Goal: Task Accomplishment & Management: Manage account settings

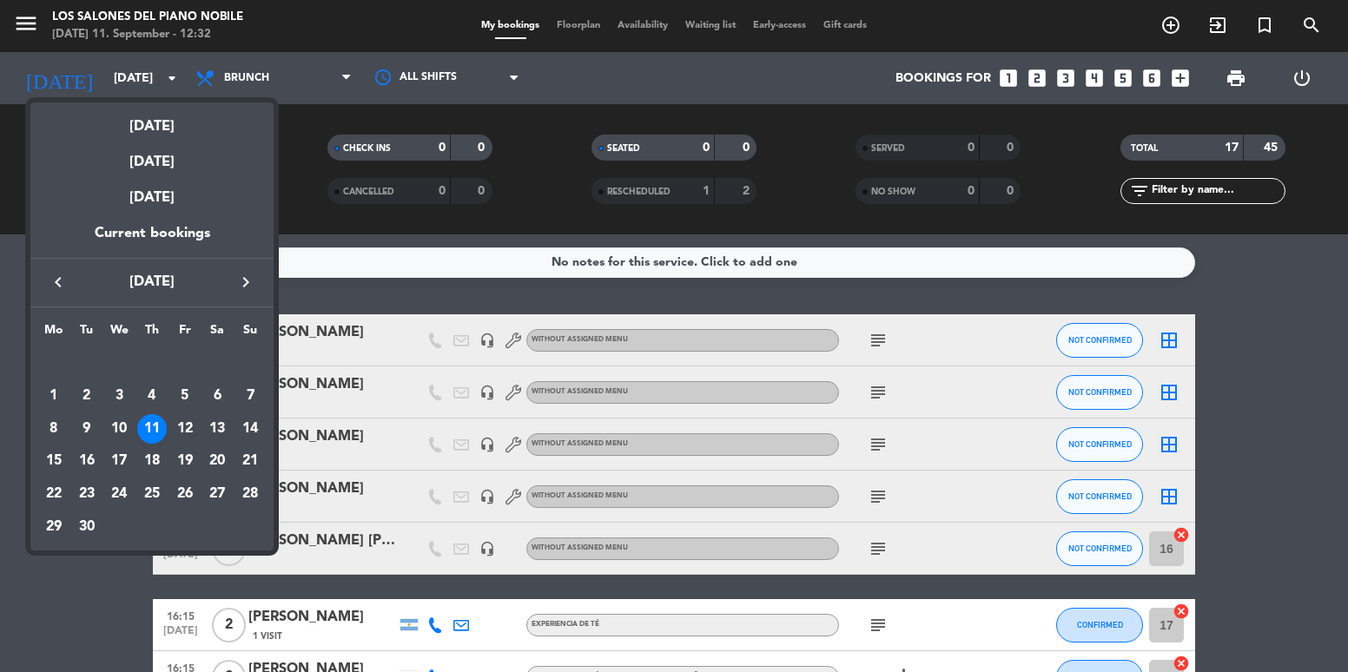
click at [1273, 341] on div at bounding box center [674, 336] width 1348 height 672
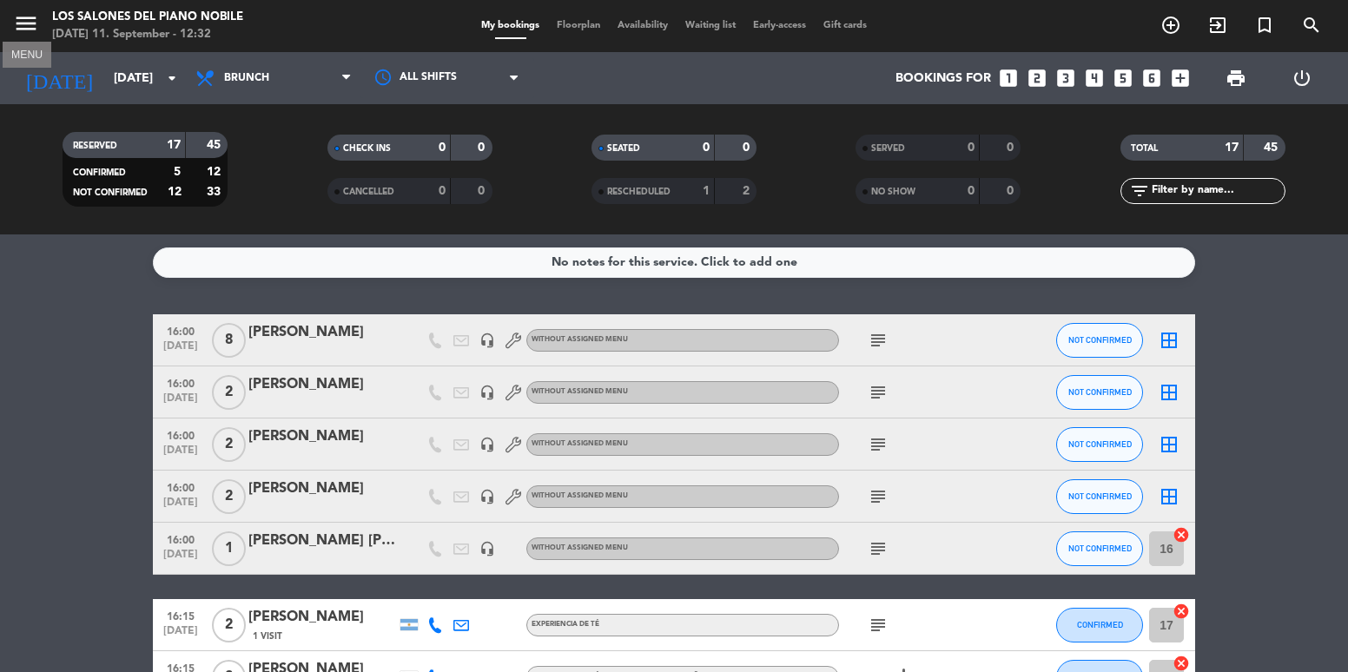
click at [35, 41] on button "menu" at bounding box center [26, 26] width 26 height 32
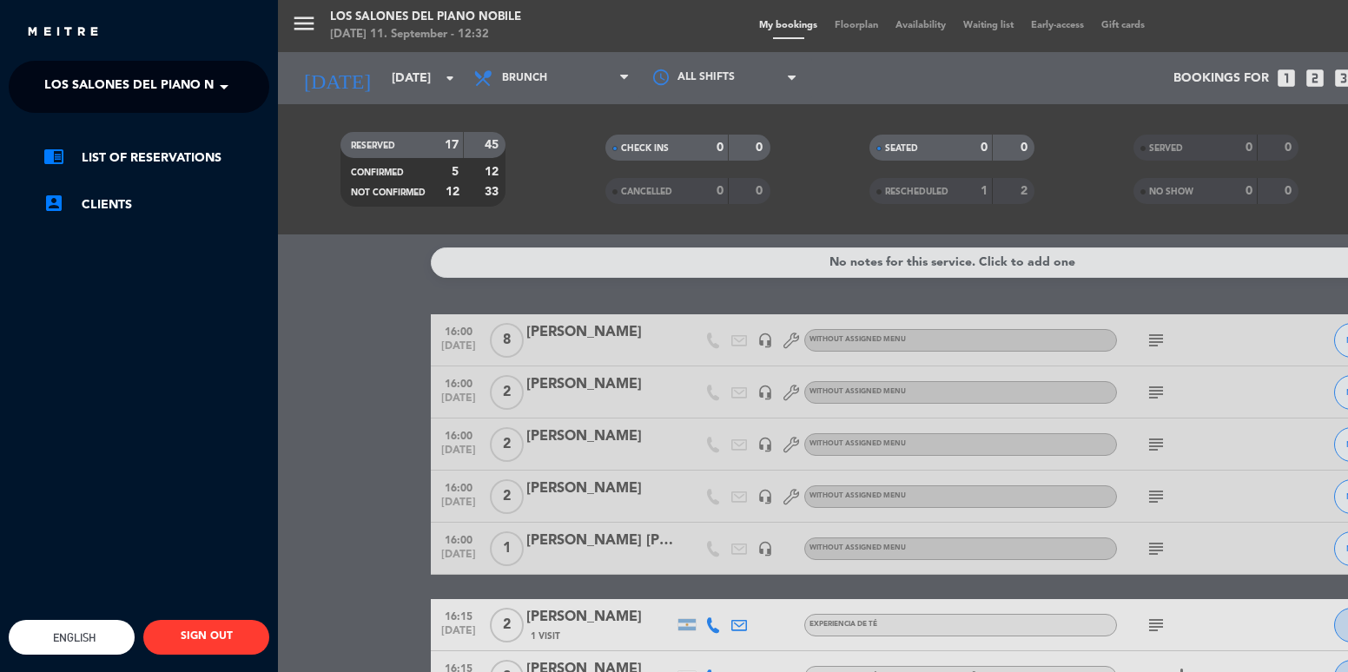
click at [34, 33] on img at bounding box center [63, 32] width 74 height 13
click at [178, 93] on span "Los Salones del Piano Nobile" at bounding box center [147, 87] width 206 height 36
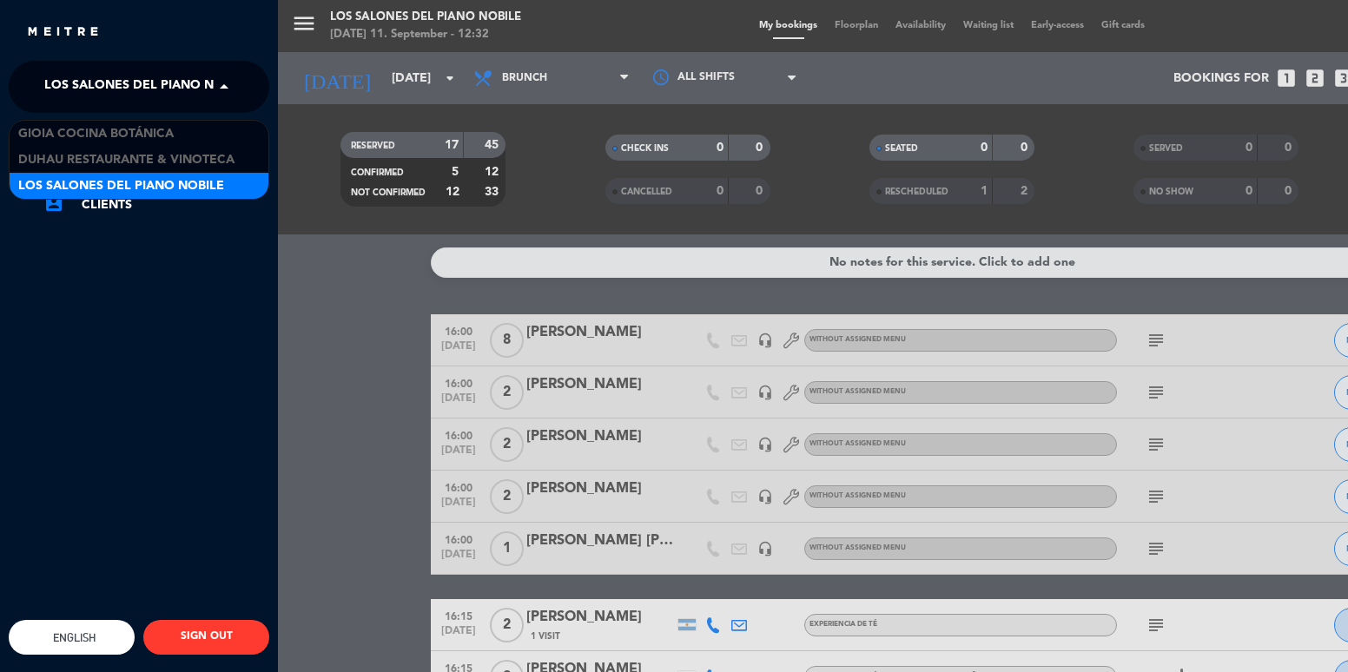
click at [334, 307] on div "menu Los Salones del Piano [PERSON_NAME] [DATE] 11. September - 12:32 My bookin…" at bounding box center [952, 336] width 1348 height 672
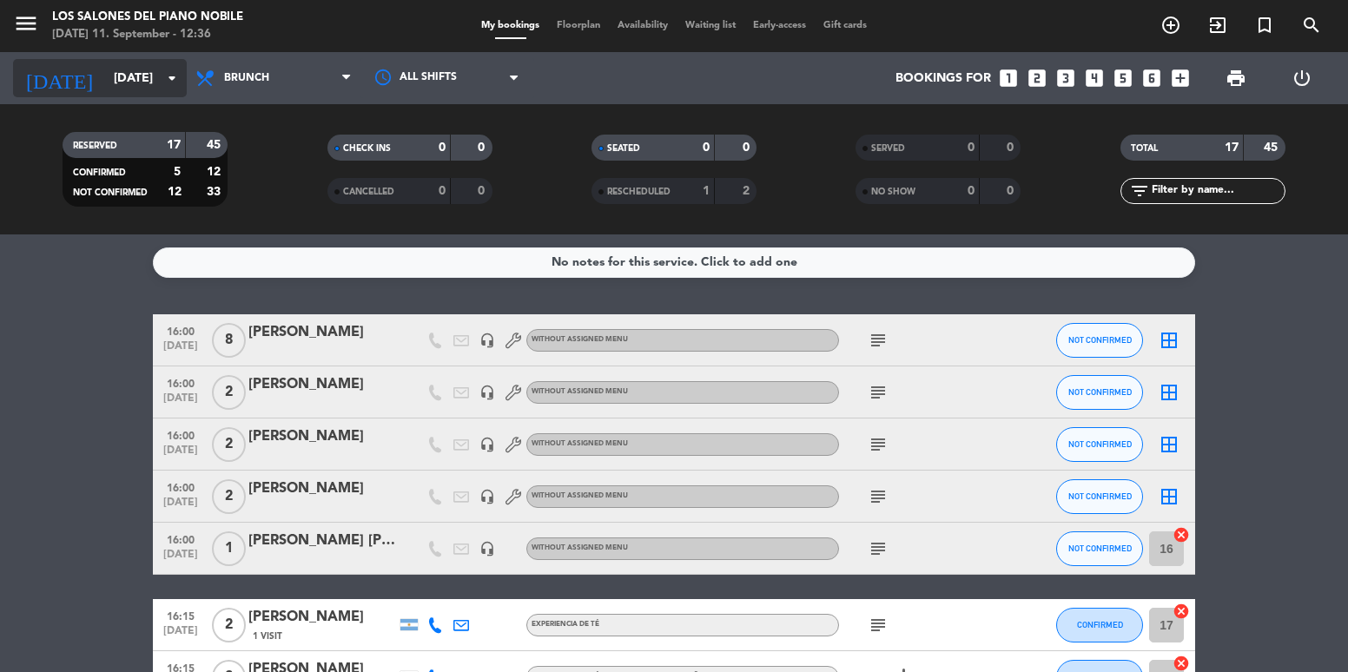
click at [101, 94] on div "[DATE] [DATE] arrow_drop_down" at bounding box center [100, 78] width 174 height 38
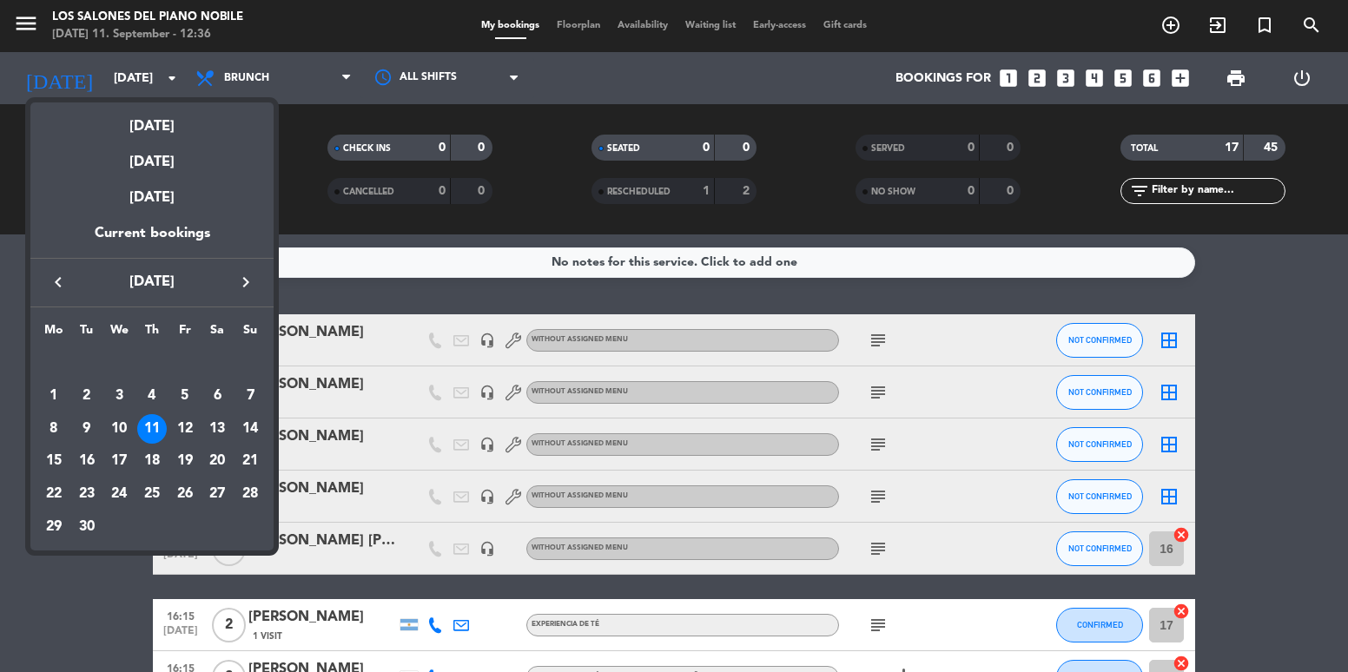
click at [249, 279] on icon "keyboard_arrow_right" at bounding box center [245, 282] width 21 height 21
click at [226, 398] on div "4" at bounding box center [217, 396] width 30 height 30
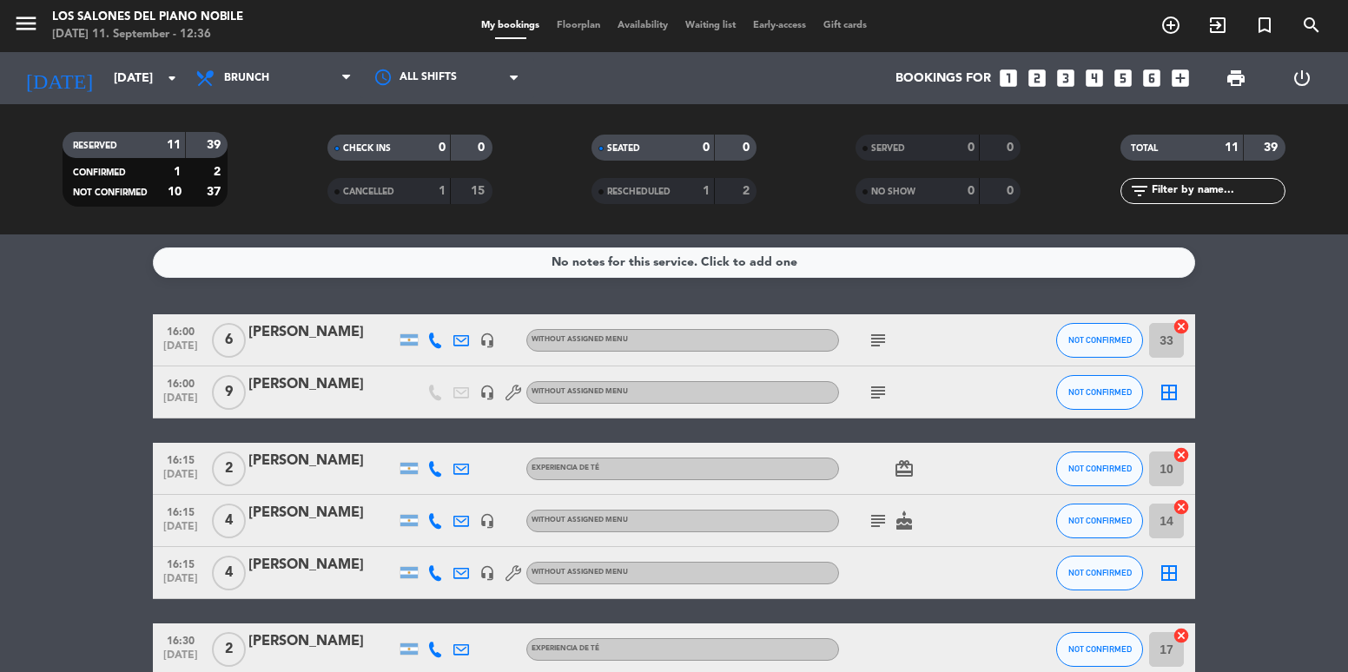
click at [144, 100] on div "[DATE] [DATE] arrow_drop_down" at bounding box center [100, 78] width 174 height 52
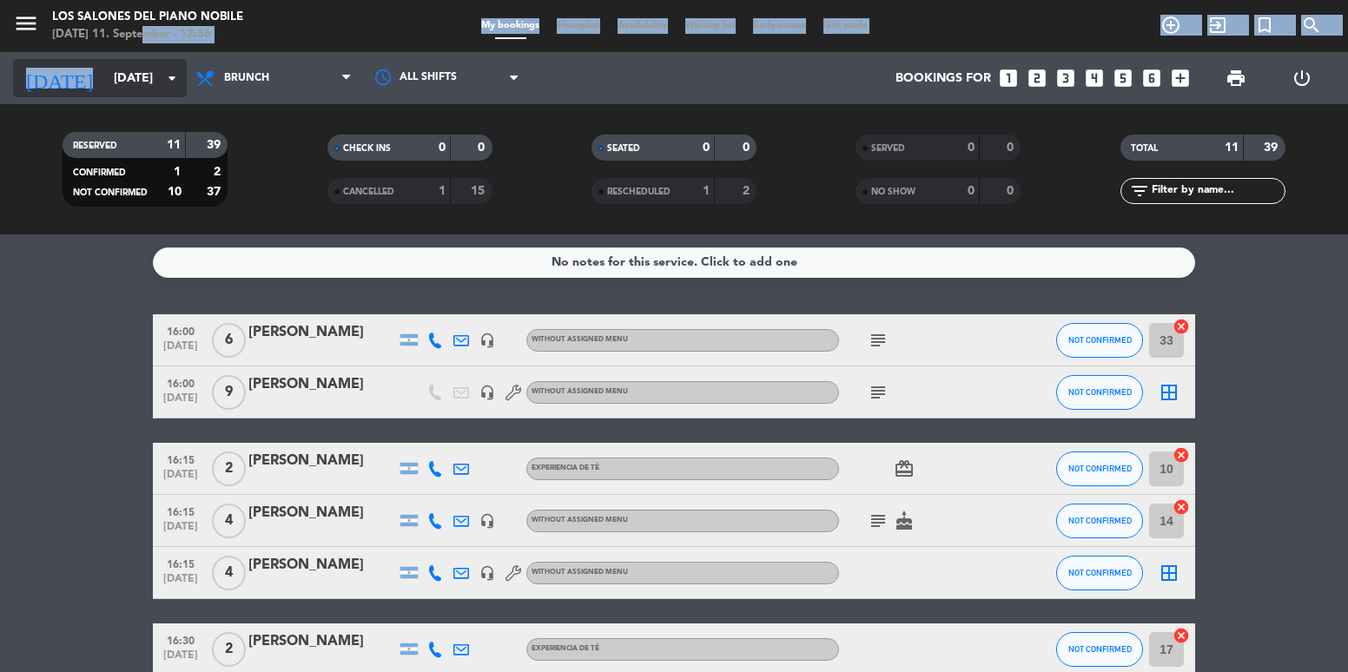
drag, startPoint x: 135, startPoint y: 51, endPoint x: 143, endPoint y: 65, distance: 16.4
click at [139, 52] on div "menu Los Salones del Piano [PERSON_NAME] [DATE] 11. September - 12:36 My bookin…" at bounding box center [674, 117] width 1348 height 234
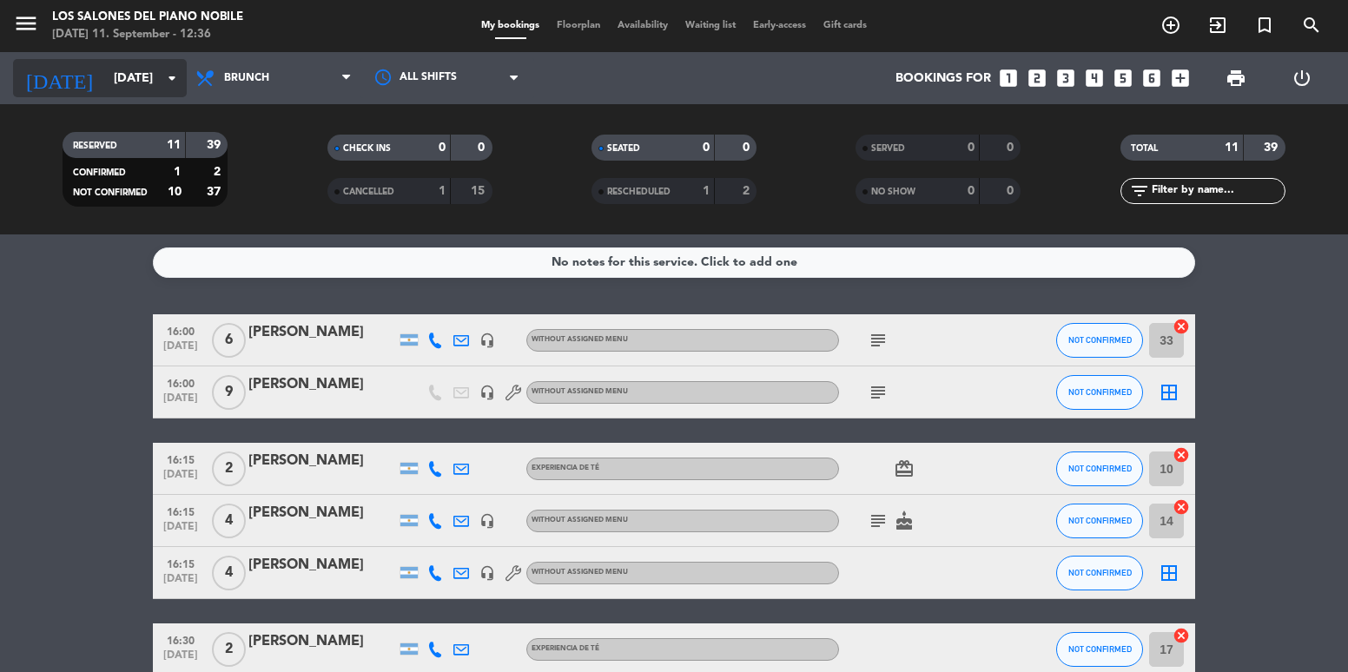
click at [150, 71] on input "[DATE]" at bounding box center [187, 79] width 165 height 32
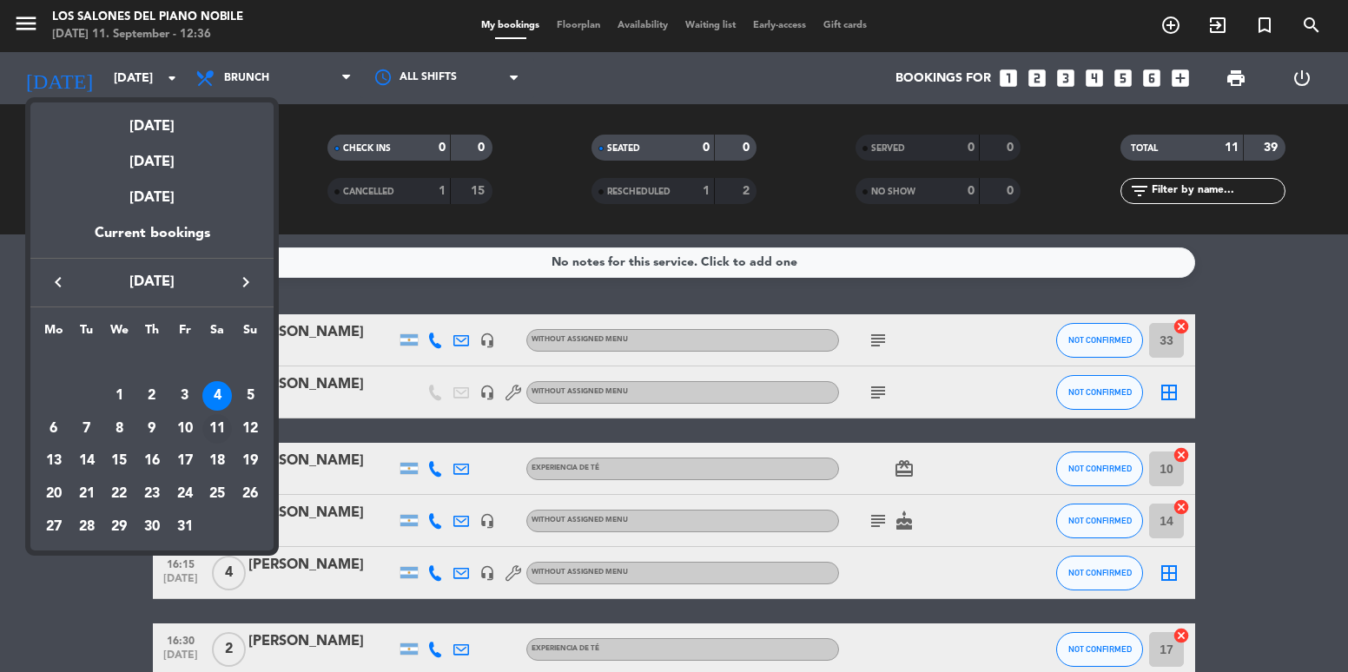
click at [221, 429] on div "11" at bounding box center [217, 429] width 30 height 30
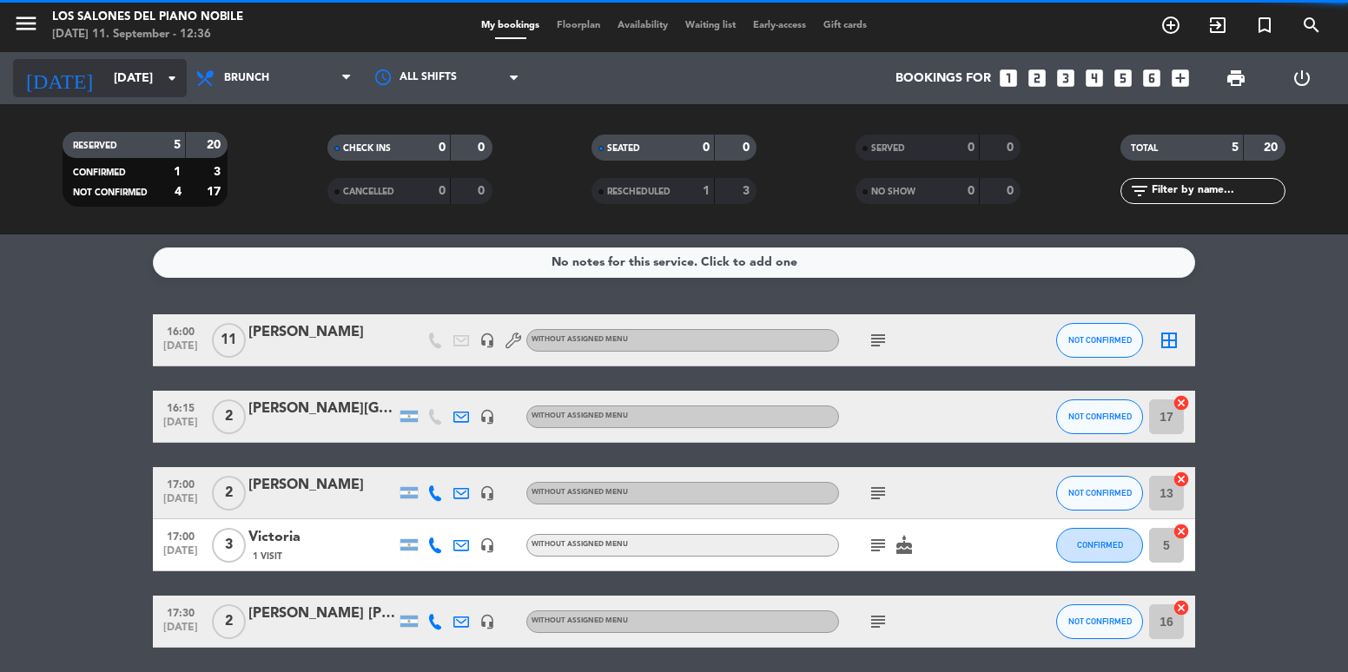
click at [169, 80] on icon "arrow_drop_down" at bounding box center [172, 78] width 21 height 21
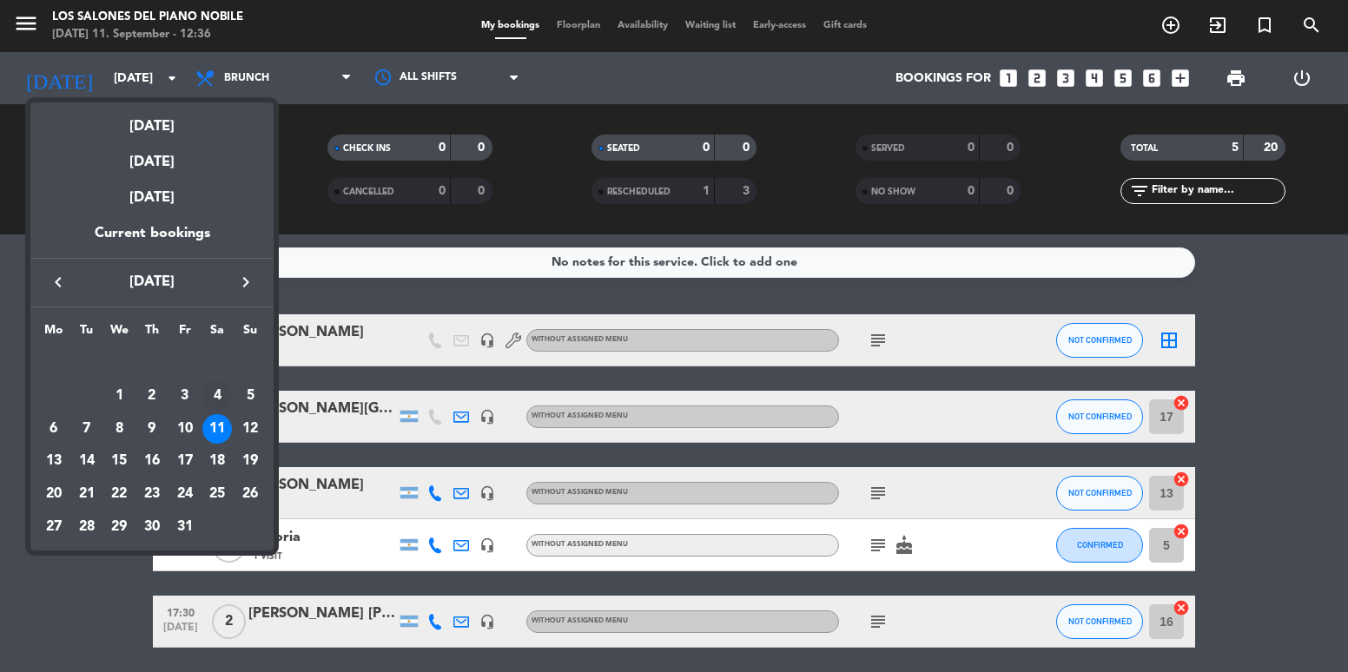
click at [226, 405] on div "4" at bounding box center [217, 396] width 30 height 30
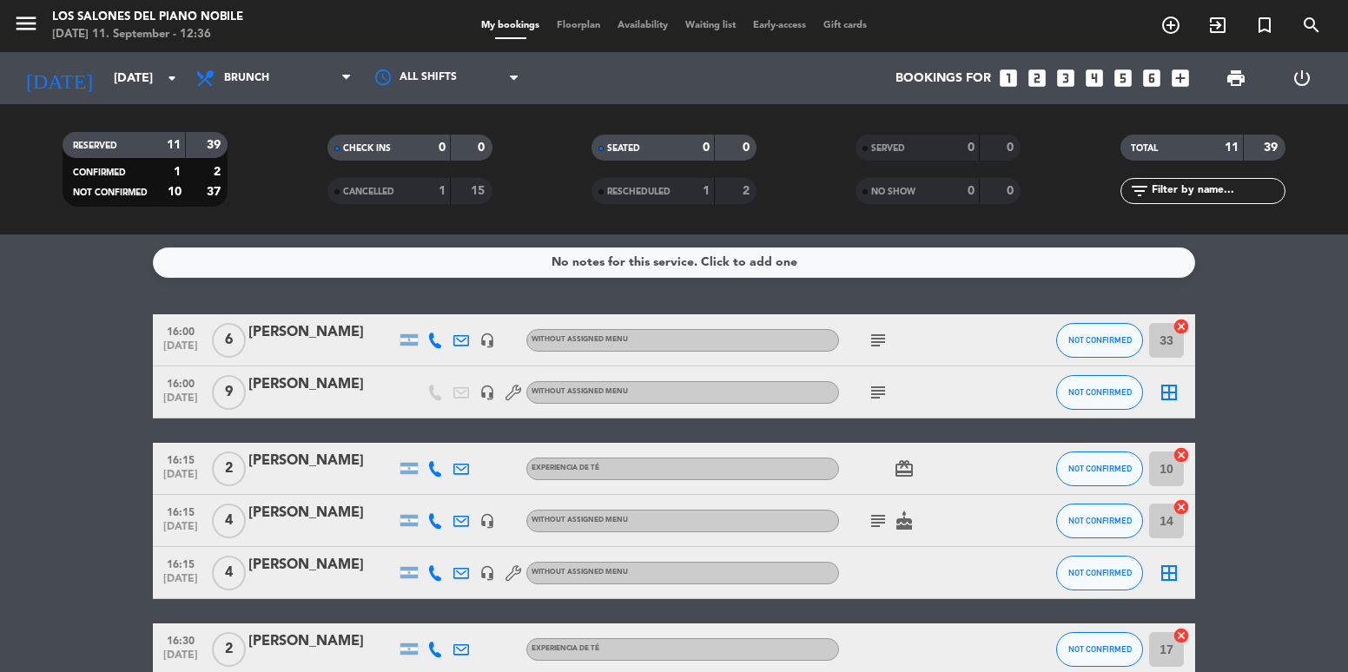
click at [307, 571] on div "[PERSON_NAME]" at bounding box center [322, 565] width 148 height 23
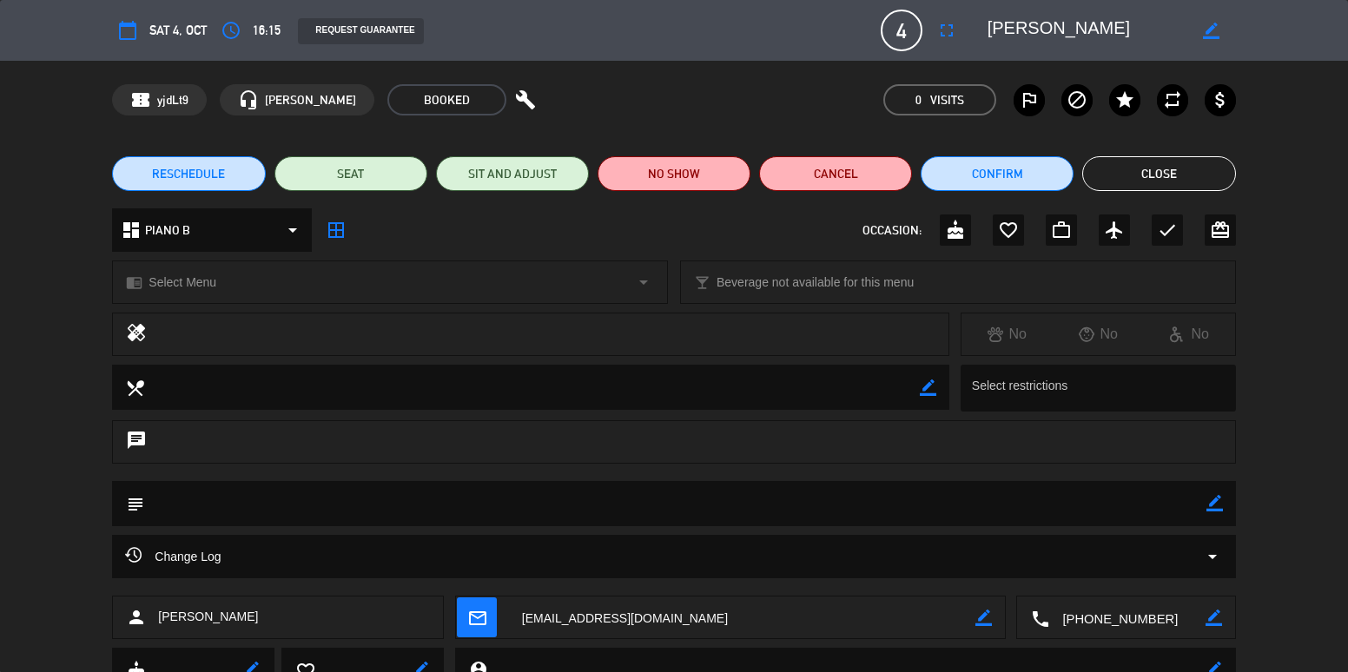
click at [1134, 172] on button "Close" at bounding box center [1158, 173] width 153 height 35
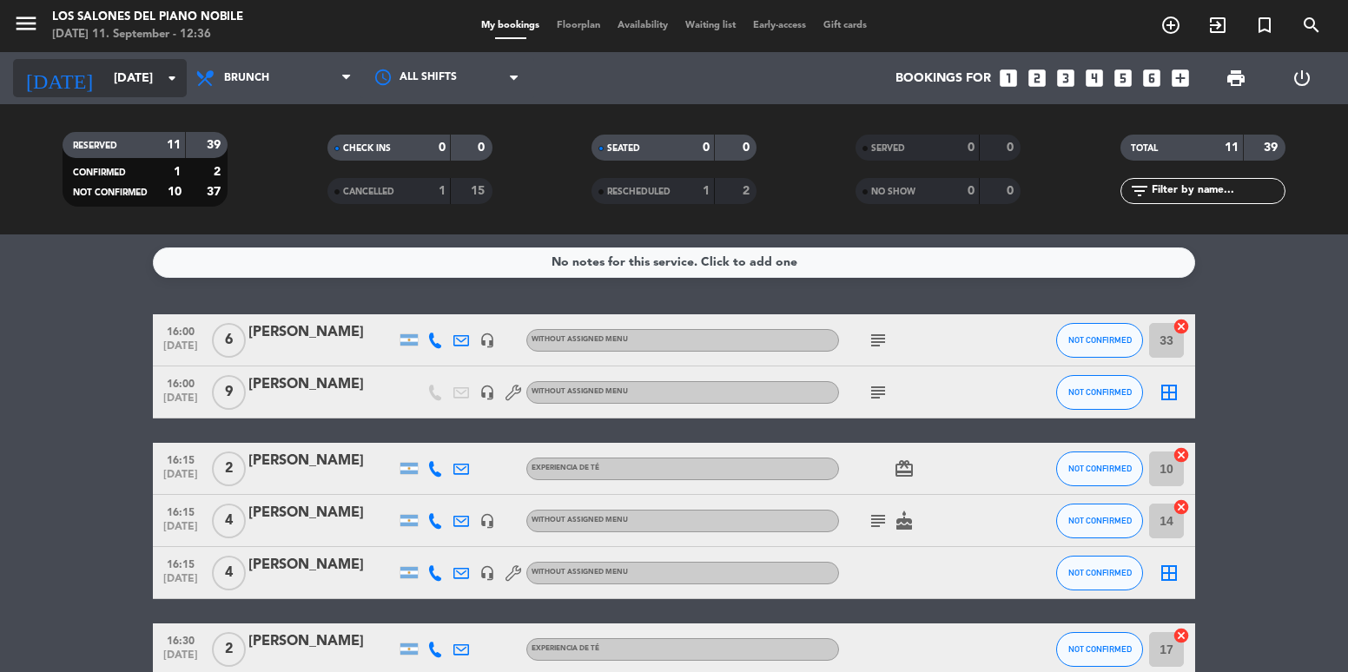
click at [146, 76] on input "[DATE]" at bounding box center [187, 79] width 165 height 32
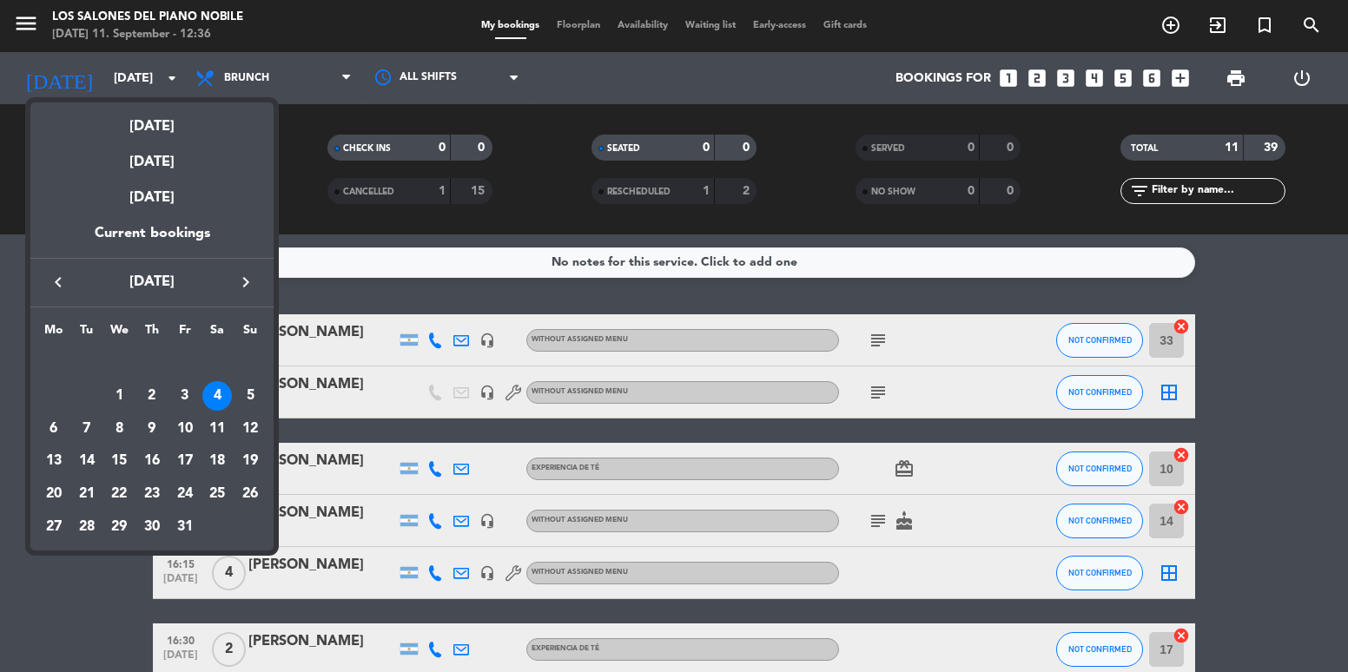
click at [248, 271] on button "keyboard_arrow_right" at bounding box center [245, 282] width 31 height 23
click at [213, 493] on div "29" at bounding box center [217, 494] width 30 height 30
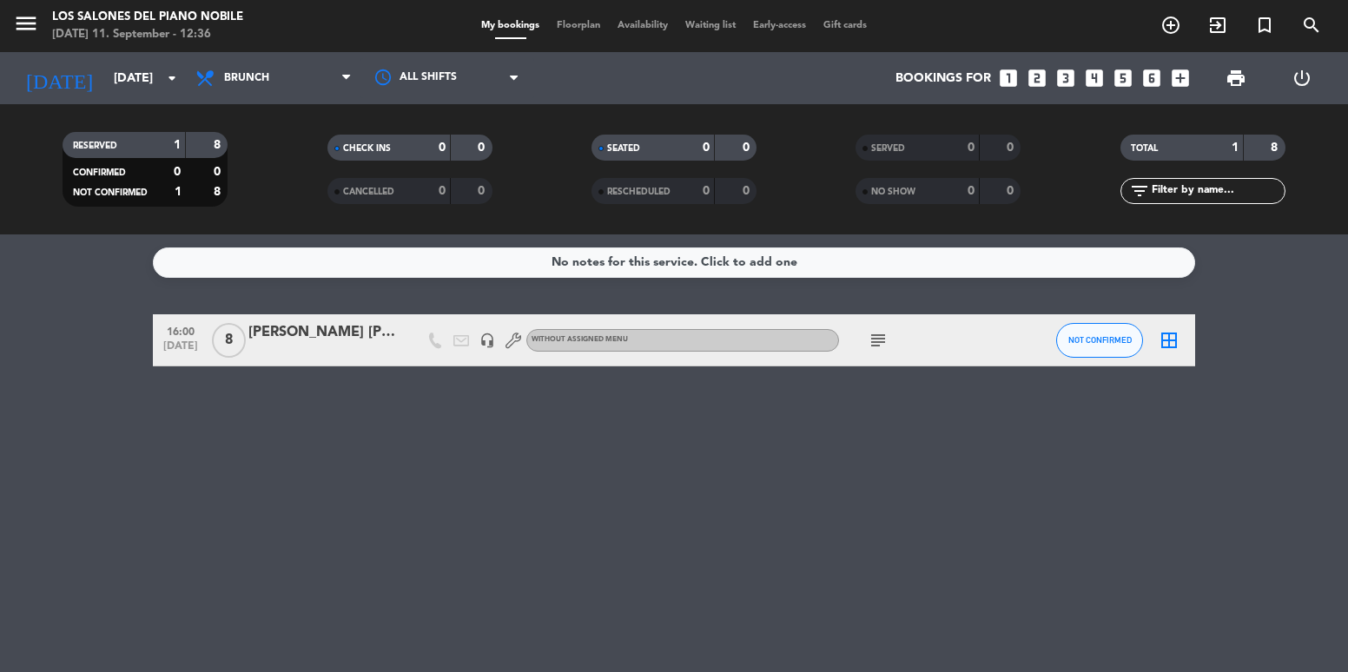
click at [298, 345] on div at bounding box center [322, 352] width 148 height 14
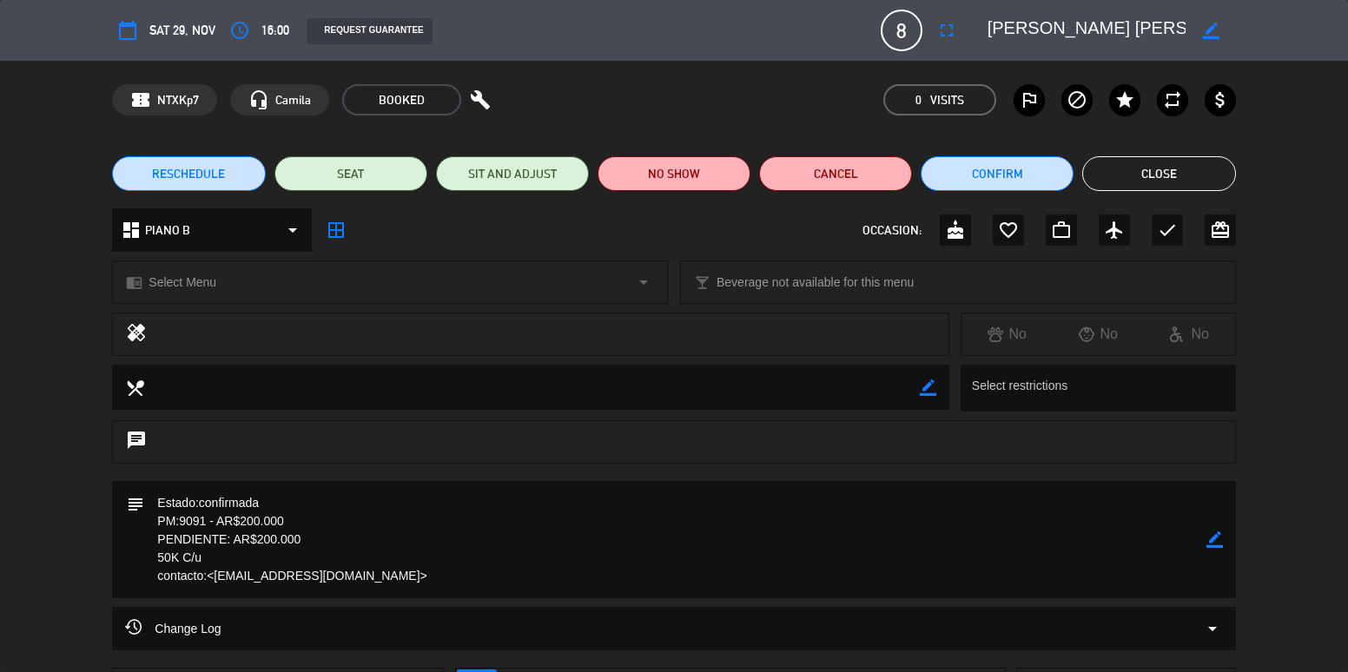
click at [1212, 174] on button "Close" at bounding box center [1158, 173] width 153 height 35
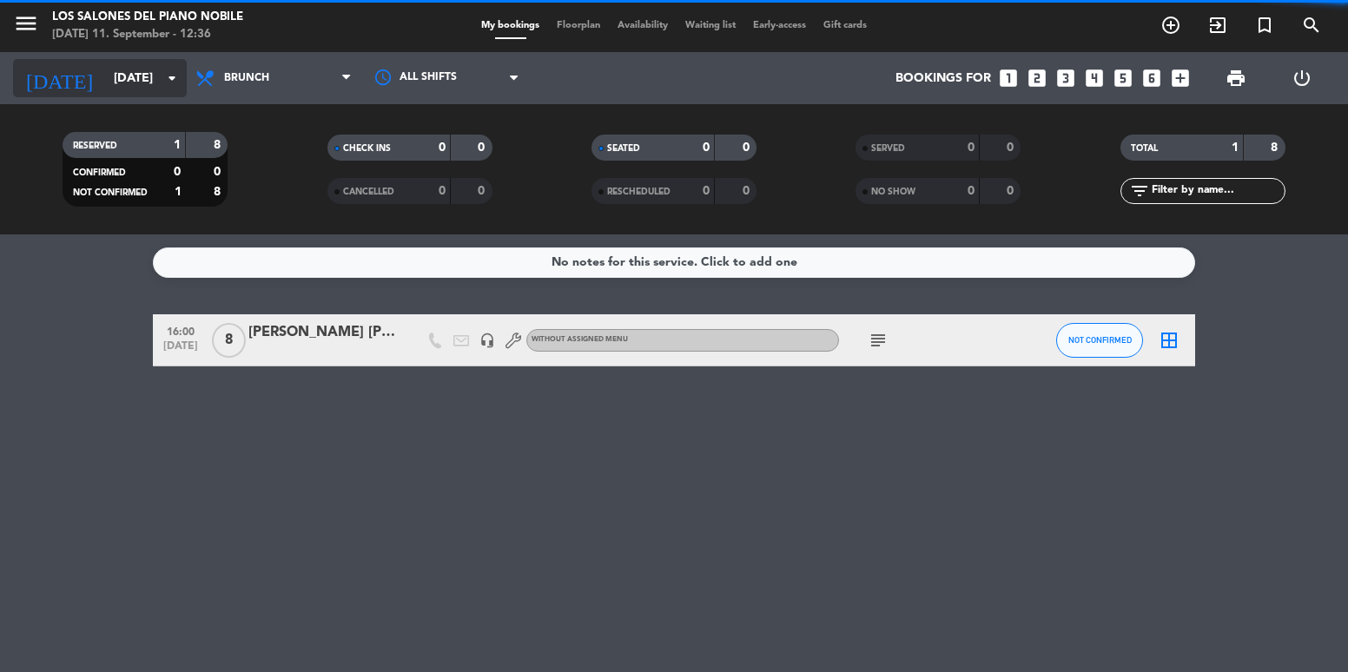
click at [146, 65] on input "[DATE]" at bounding box center [187, 79] width 165 height 32
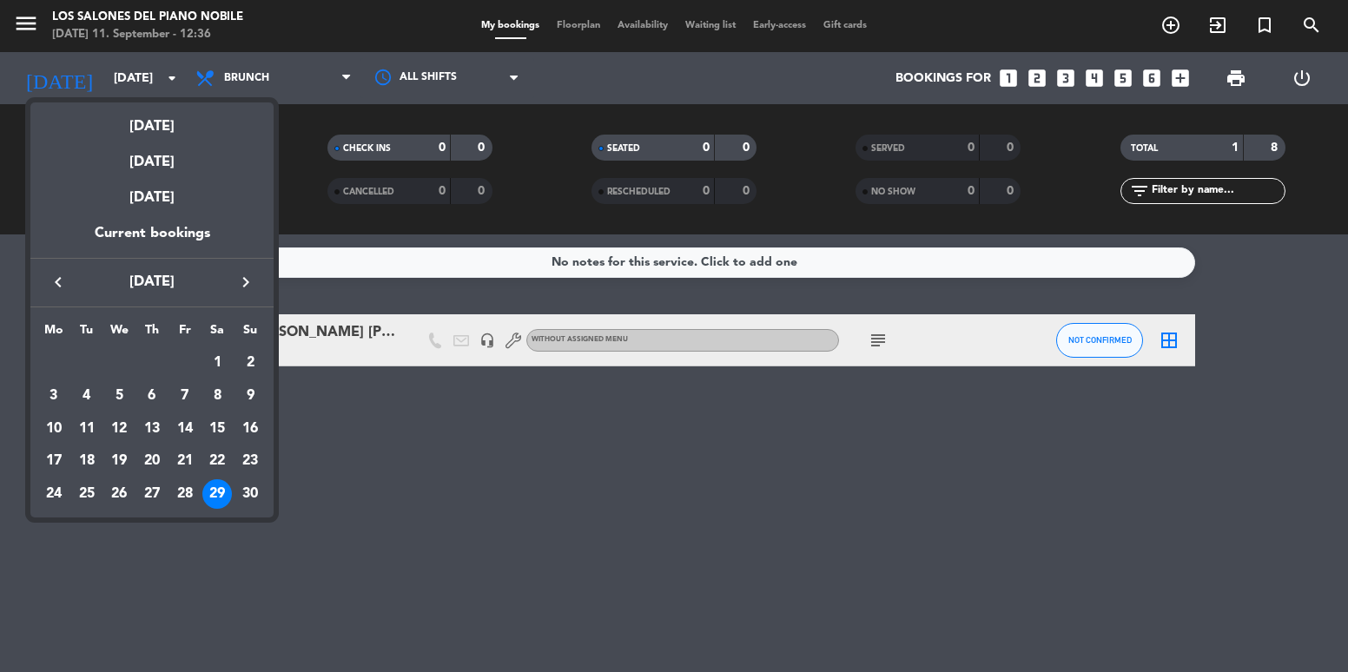
click at [57, 284] on icon "keyboard_arrow_left" at bounding box center [58, 282] width 21 height 21
click at [254, 275] on icon "keyboard_arrow_right" at bounding box center [245, 282] width 21 height 21
click at [64, 276] on icon "keyboard_arrow_left" at bounding box center [58, 282] width 21 height 21
click at [218, 431] on div "11" at bounding box center [217, 429] width 30 height 30
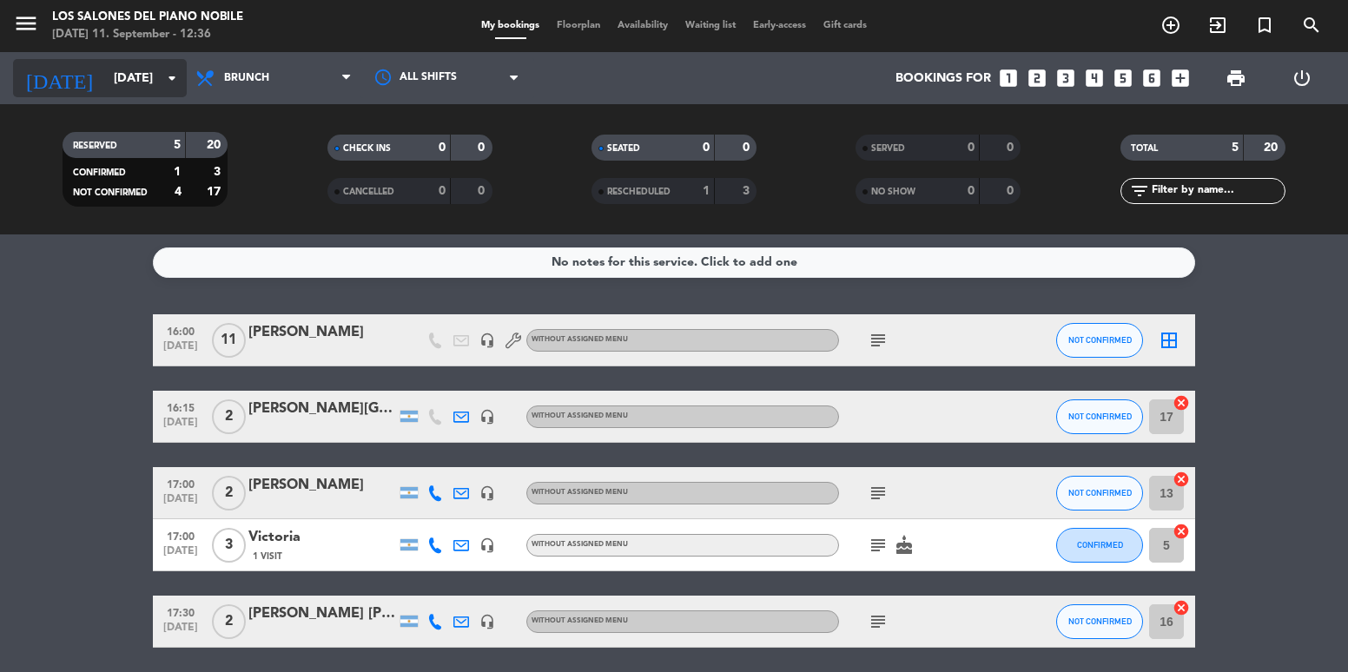
click at [79, 62] on div "[DATE] [DATE] arrow_drop_down" at bounding box center [100, 78] width 174 height 38
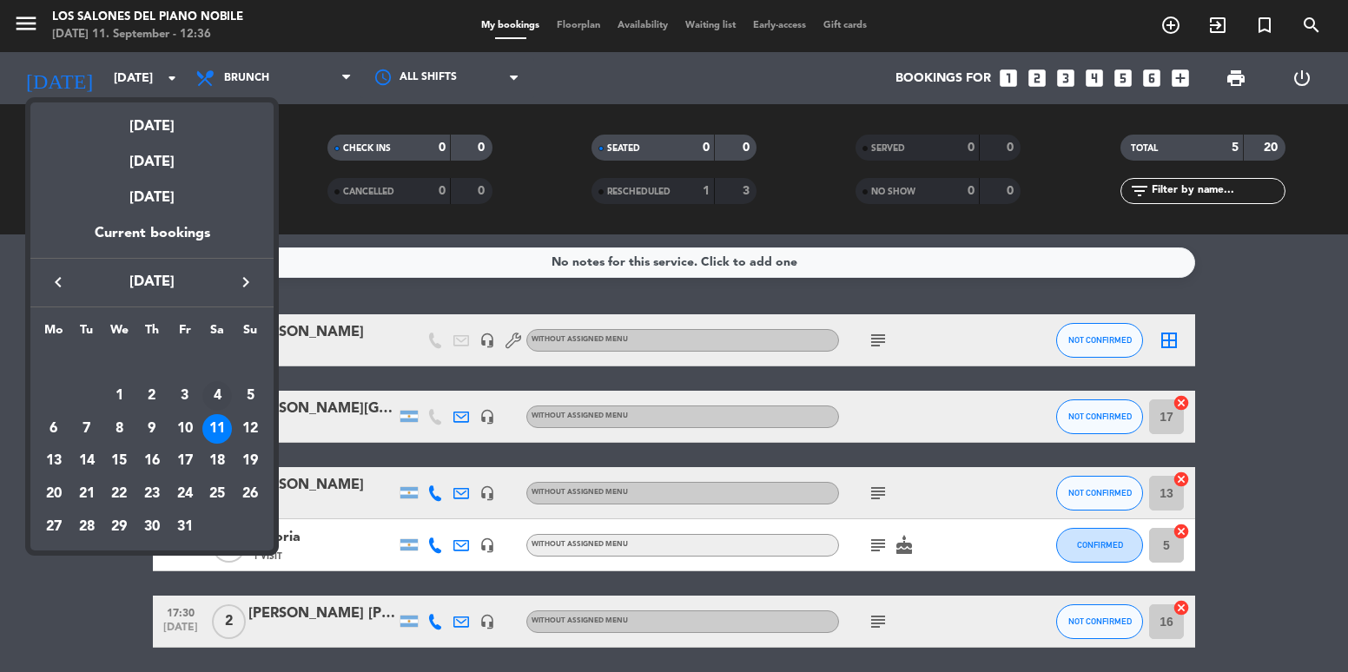
click at [218, 410] on div "4" at bounding box center [217, 396] width 30 height 30
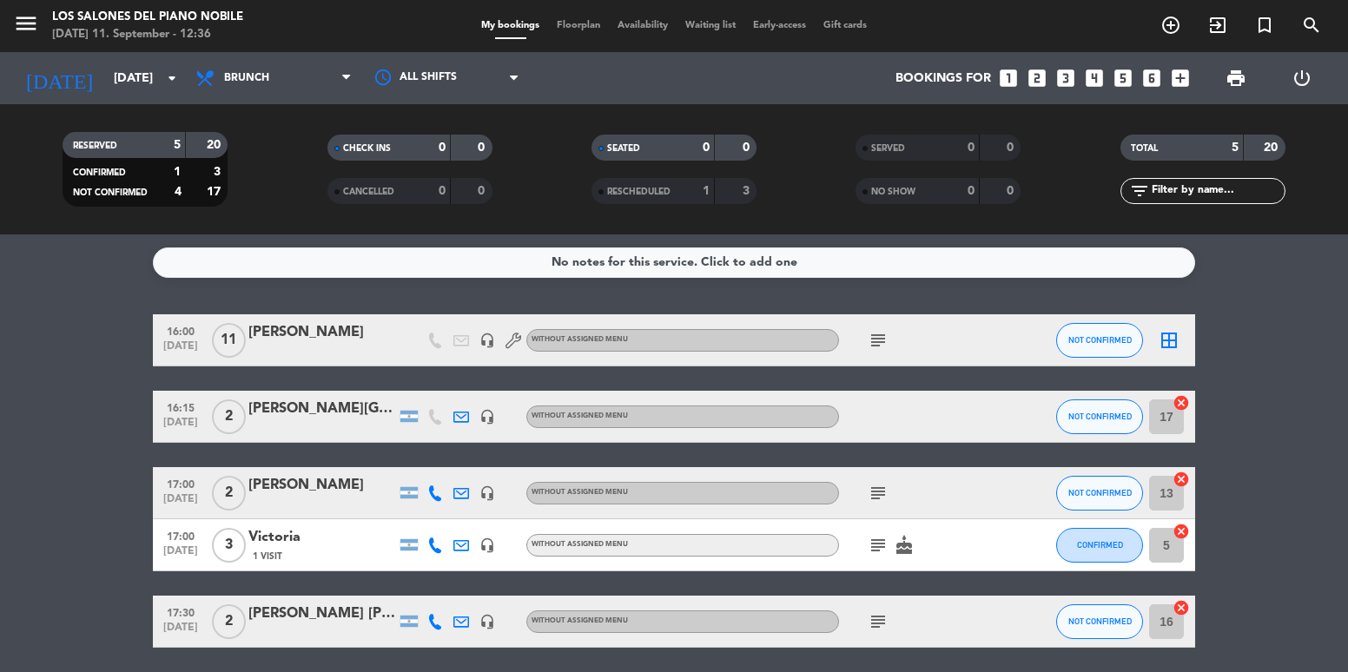
type input "[DATE]"
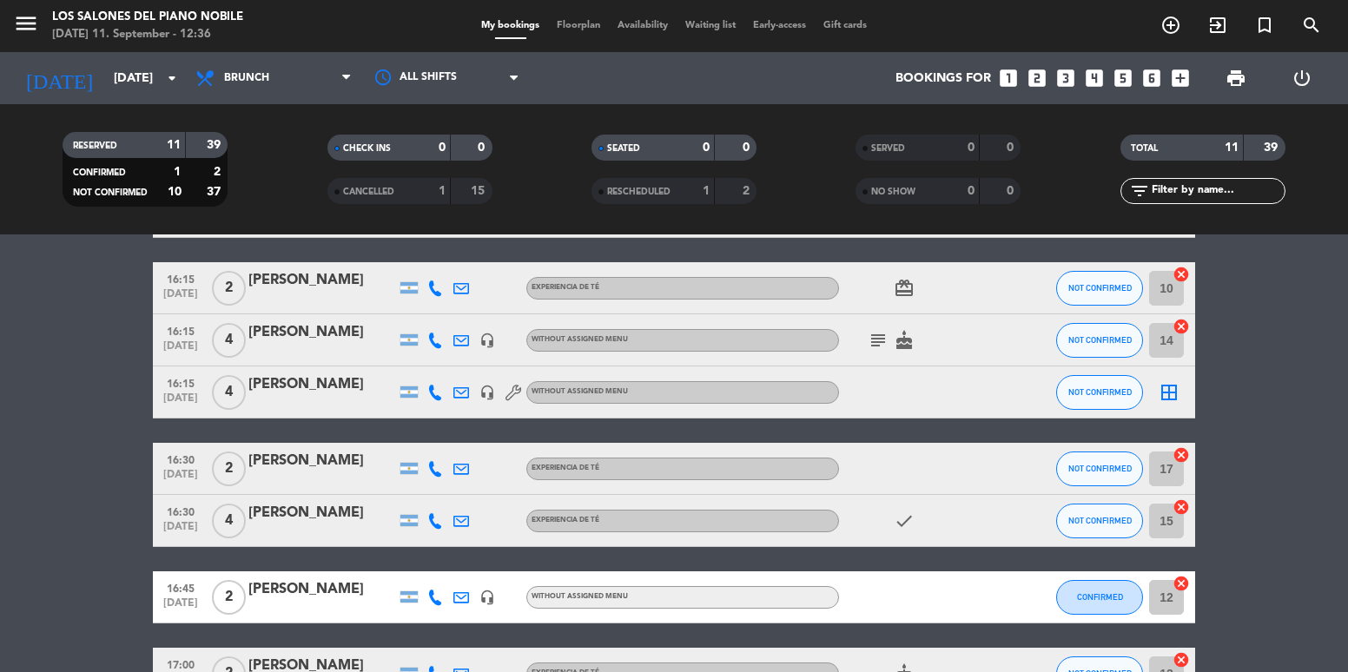
scroll to position [87, 0]
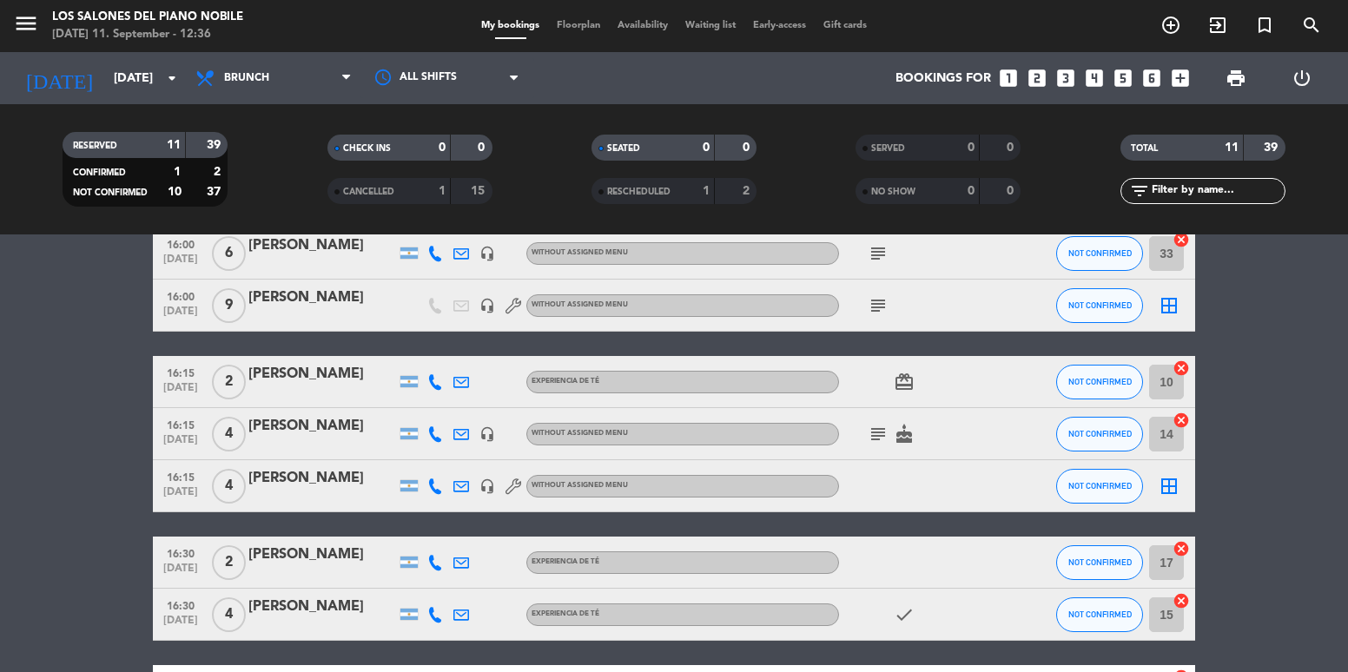
click at [321, 475] on div "[PERSON_NAME]" at bounding box center [322, 478] width 148 height 23
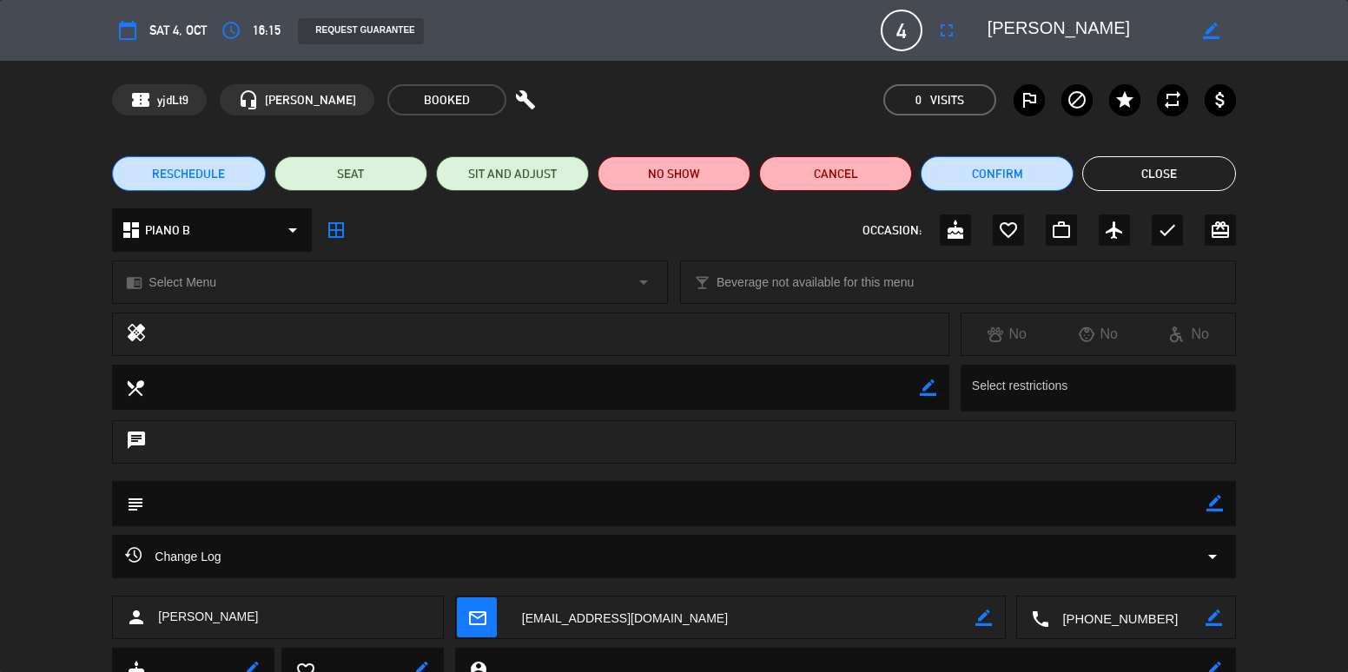
click at [226, 163] on button "RESCHEDULE" at bounding box center [188, 173] width 153 height 35
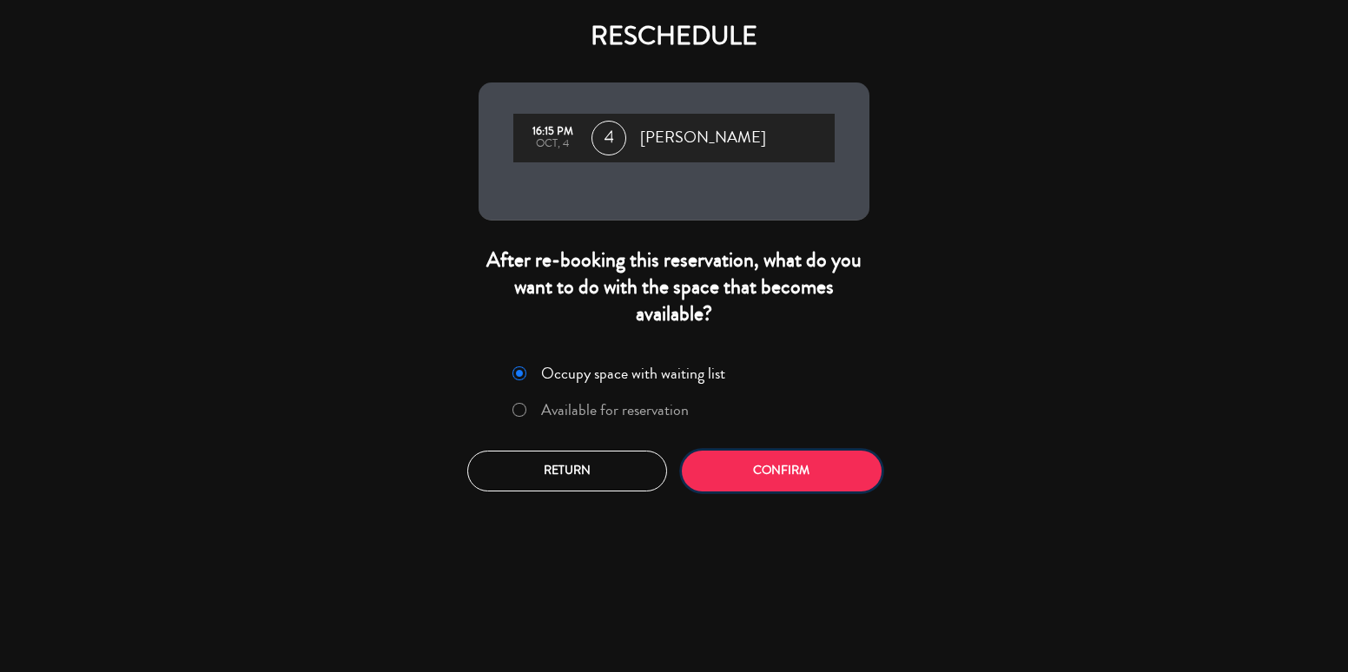
click at [819, 480] on button "Confirm" at bounding box center [782, 471] width 200 height 41
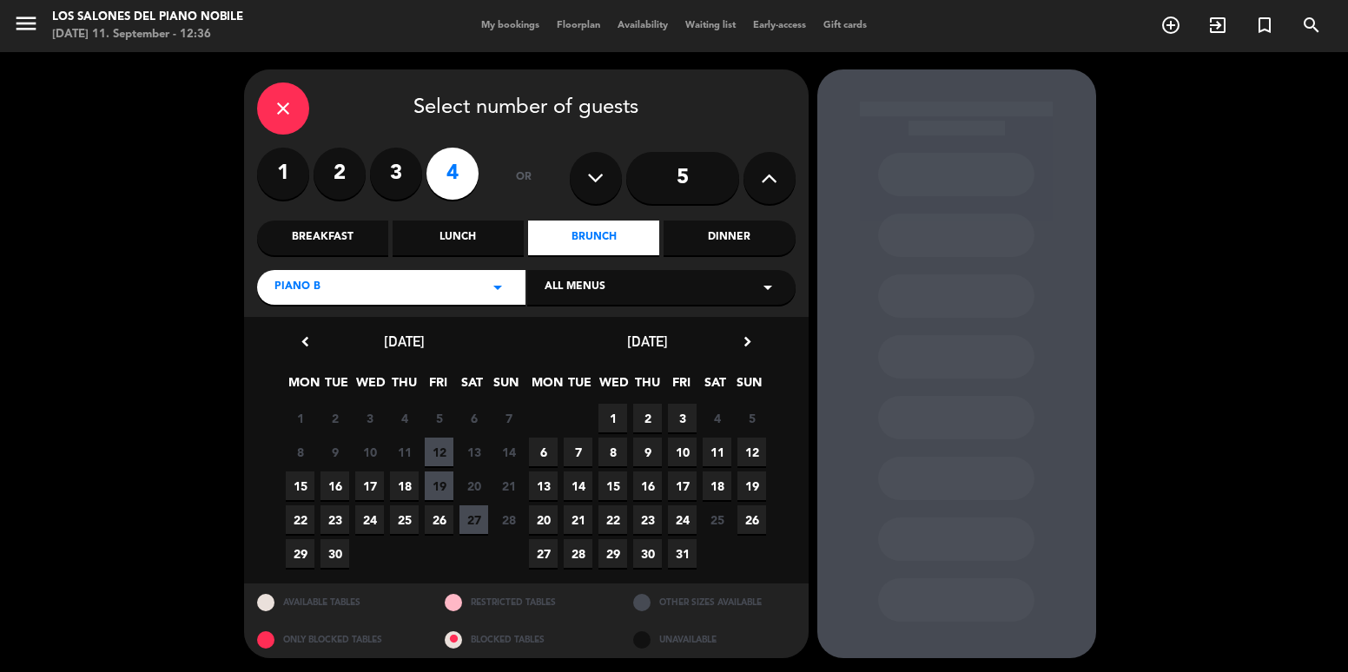
click at [747, 338] on icon "chevron_right" at bounding box center [747, 342] width 18 height 18
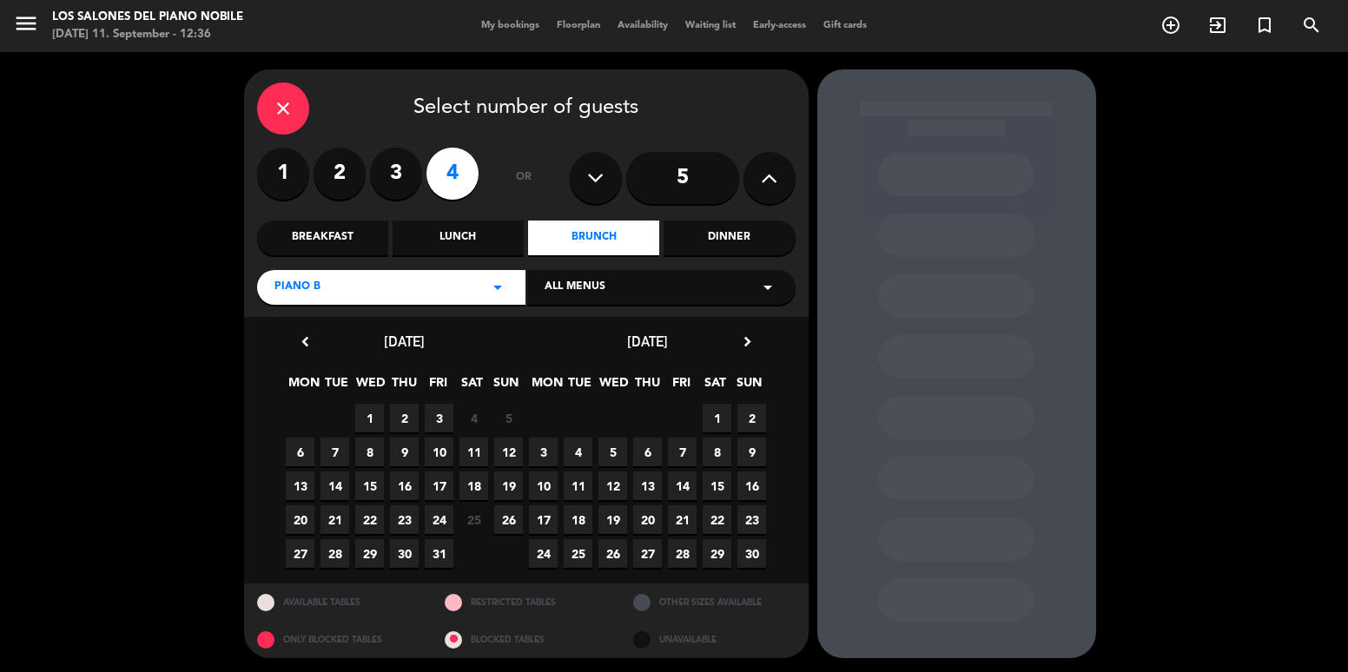
click at [710, 553] on span "29" at bounding box center [716, 553] width 29 height 29
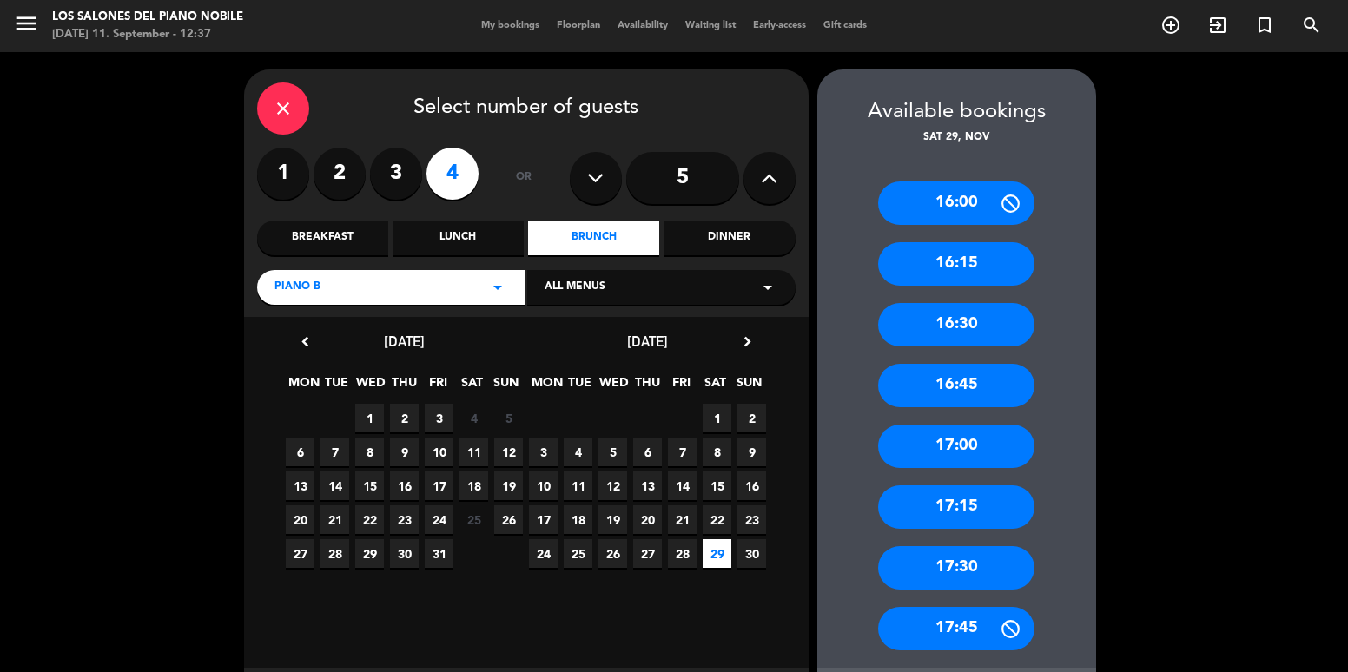
click at [973, 254] on div "16:15" at bounding box center [956, 263] width 156 height 43
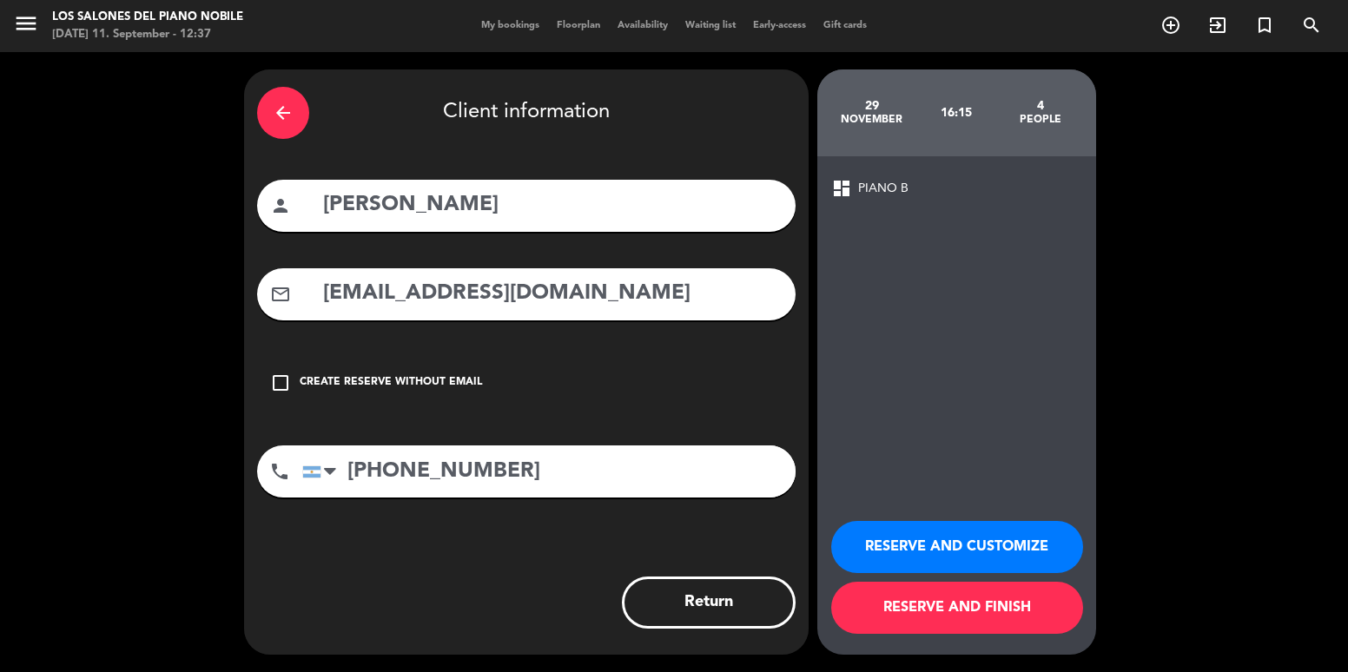
click at [929, 528] on button "RESERVE AND CUSTOMIZE" at bounding box center [957, 547] width 252 height 52
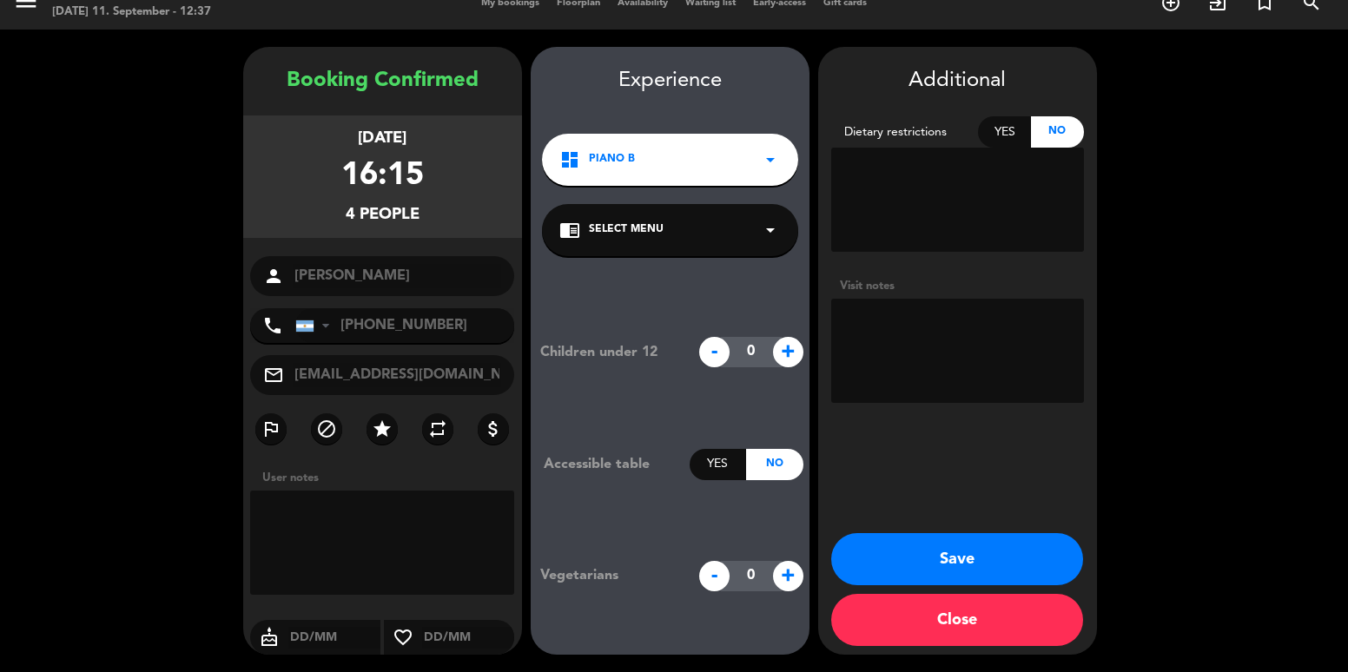
scroll to position [0, 18]
drag, startPoint x: 347, startPoint y: 374, endPoint x: 546, endPoint y: 387, distance: 199.3
click at [546, 387] on booking-confirmed "Booking Confirmed [DATE] 16:15 4 people person [PERSON_NAME] phone [GEOGRAPHIC_…" at bounding box center [673, 351] width 1313 height 608
click at [972, 538] on button "Save" at bounding box center [957, 559] width 252 height 52
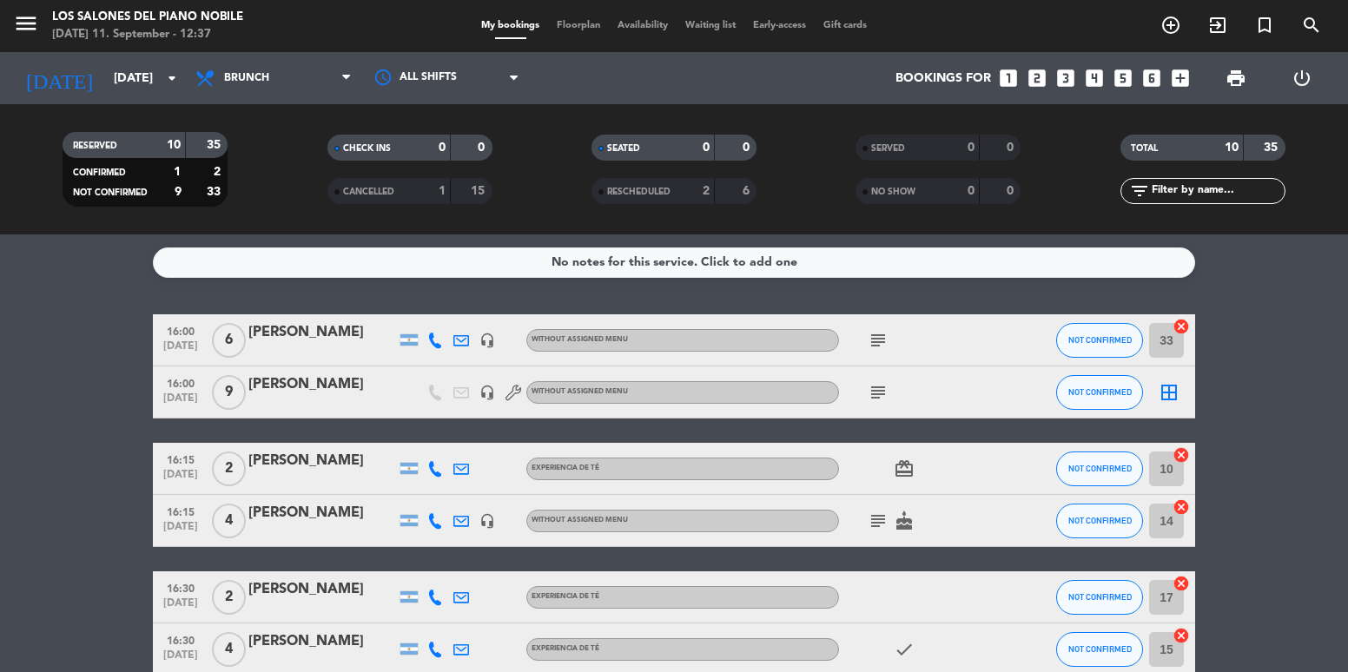
click at [776, 305] on div "No notes for this service. Click to add one 16:00 [DATE] 6 [PERSON_NAME] headse…" at bounding box center [674, 453] width 1348 height 438
click at [114, 75] on input "[DATE]" at bounding box center [187, 79] width 165 height 32
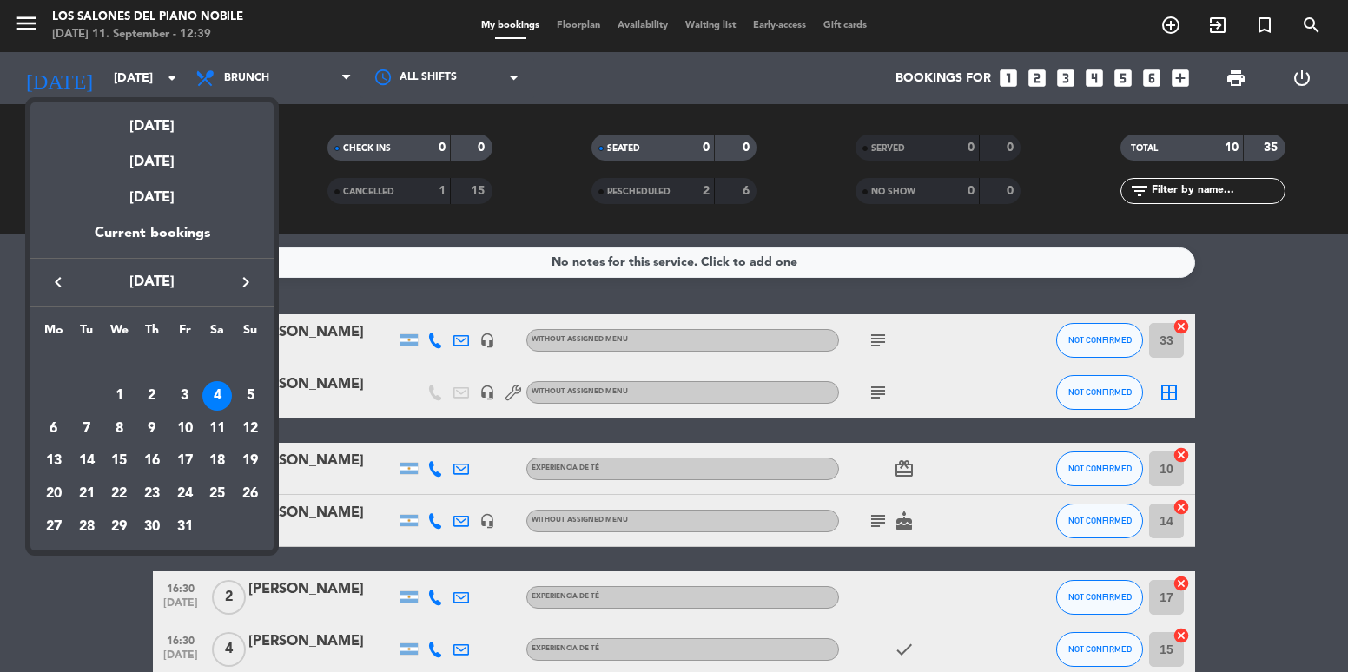
click at [65, 279] on icon "keyboard_arrow_left" at bounding box center [58, 282] width 21 height 21
click at [221, 425] on div "13" at bounding box center [217, 429] width 30 height 30
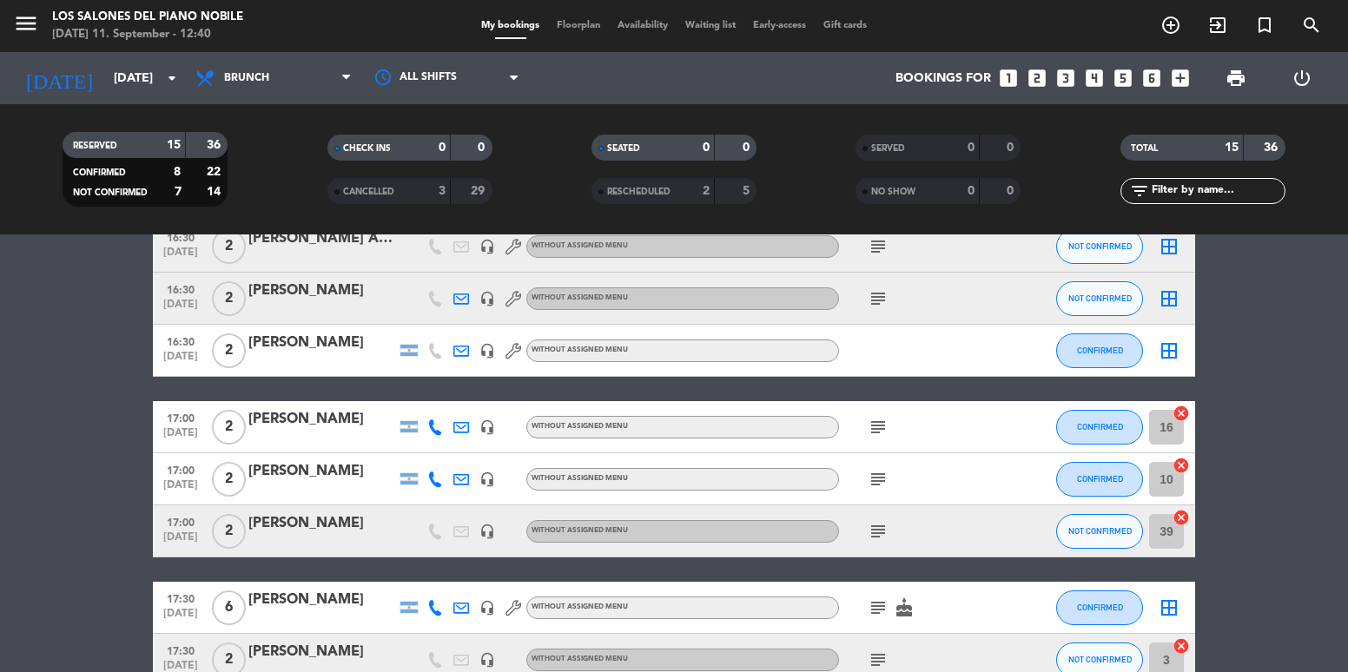
scroll to position [608, 0]
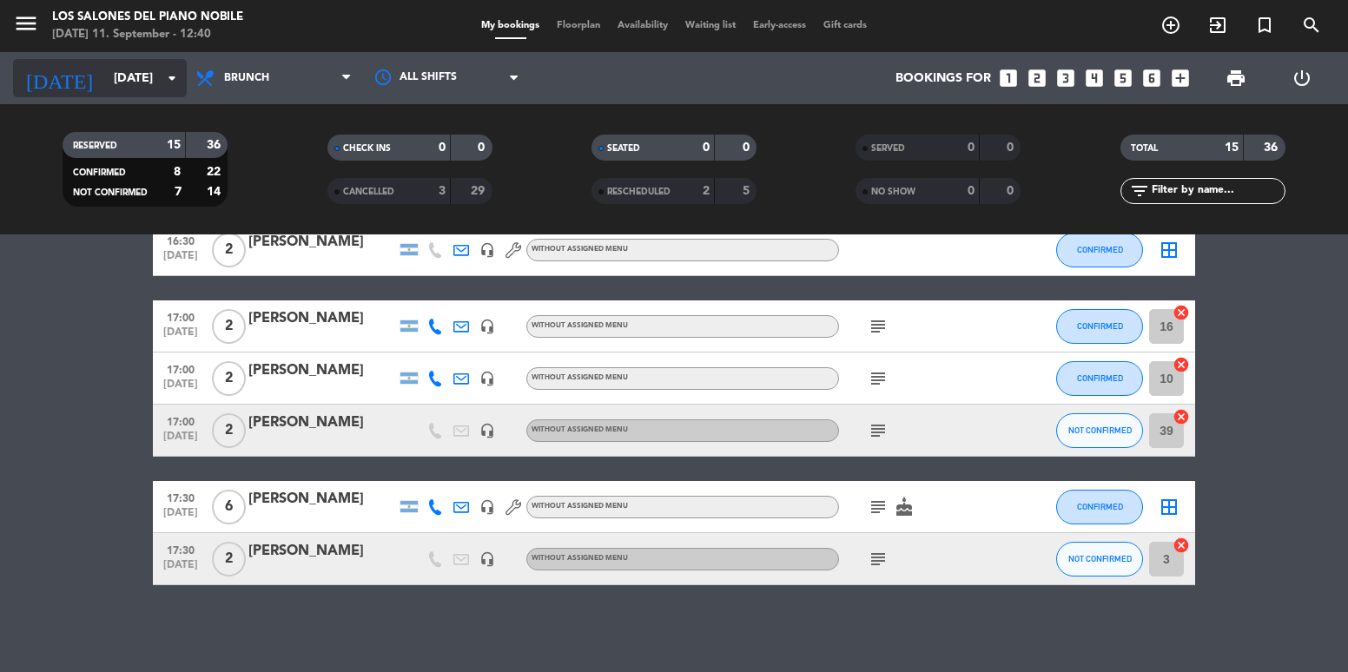
click at [105, 66] on input "[DATE]" at bounding box center [187, 79] width 165 height 32
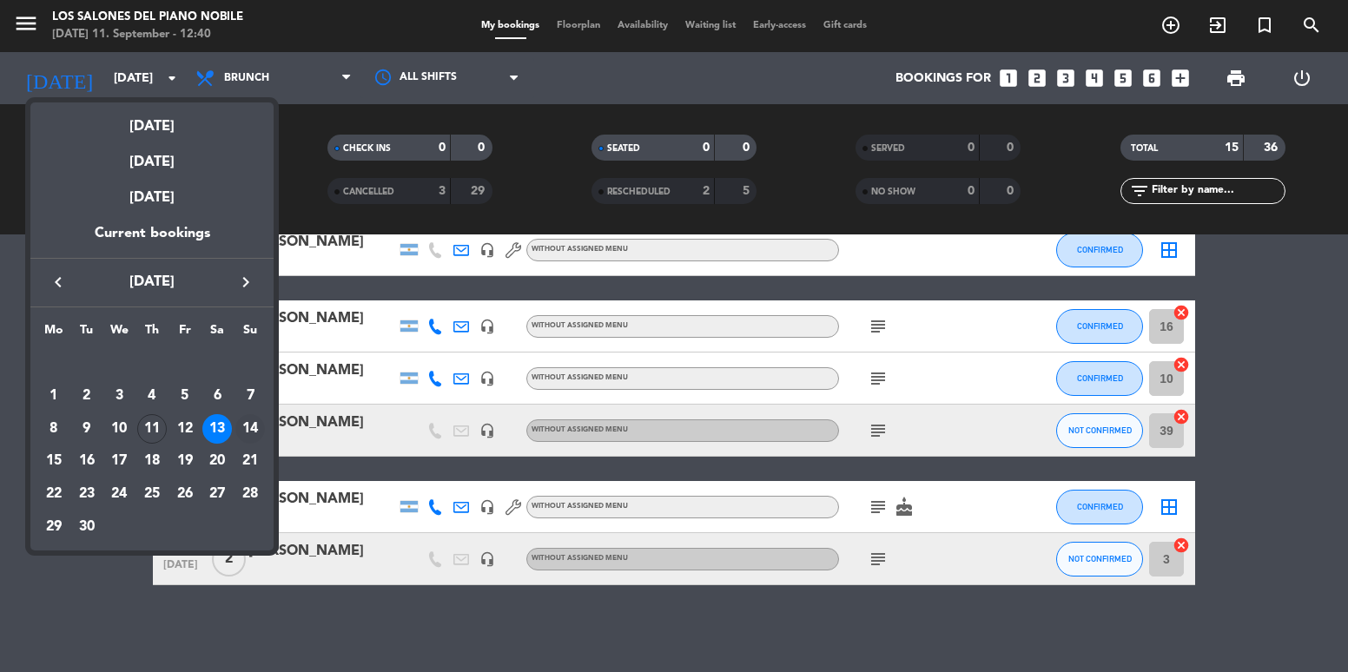
click at [252, 431] on div "14" at bounding box center [250, 429] width 30 height 30
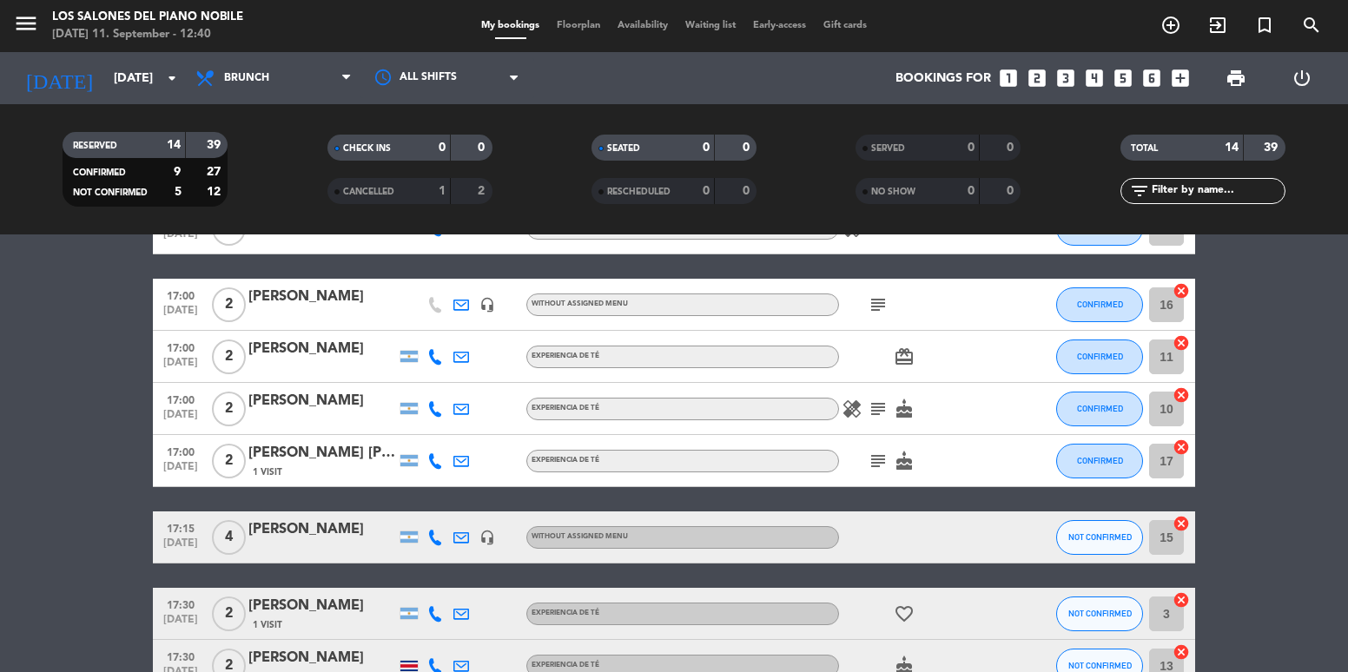
scroll to position [604, 0]
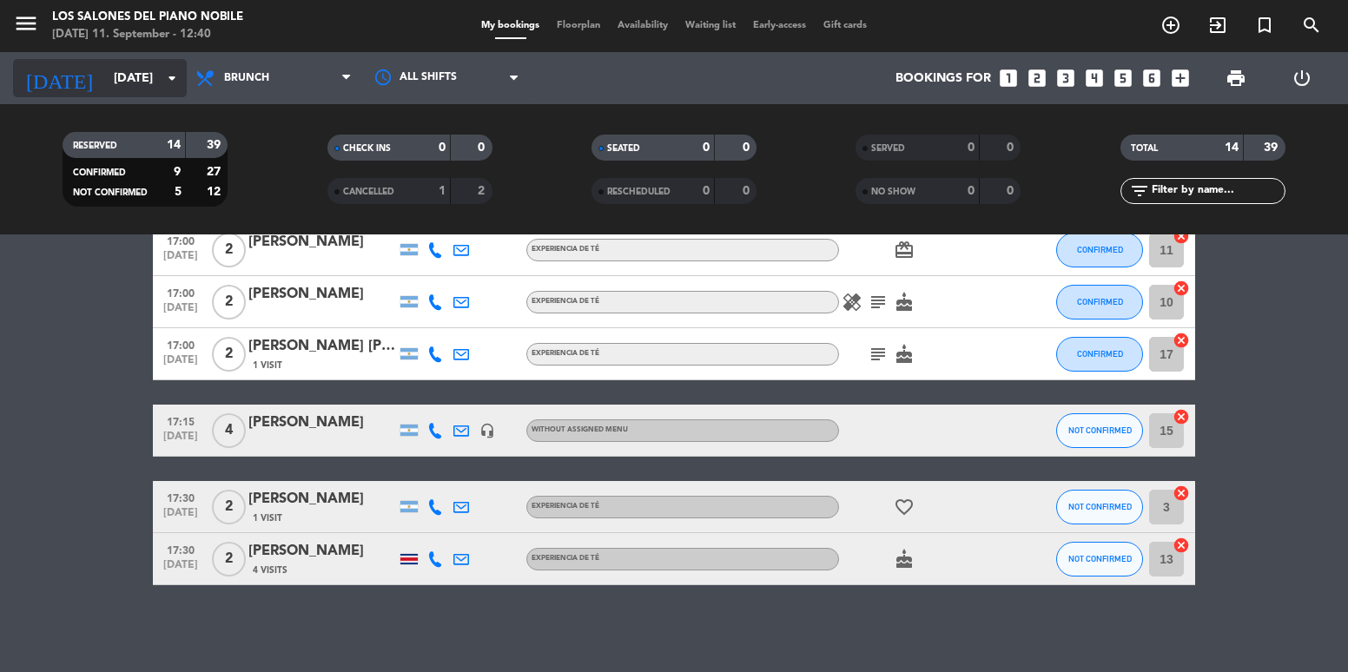
click at [105, 76] on input "[DATE]" at bounding box center [187, 79] width 165 height 32
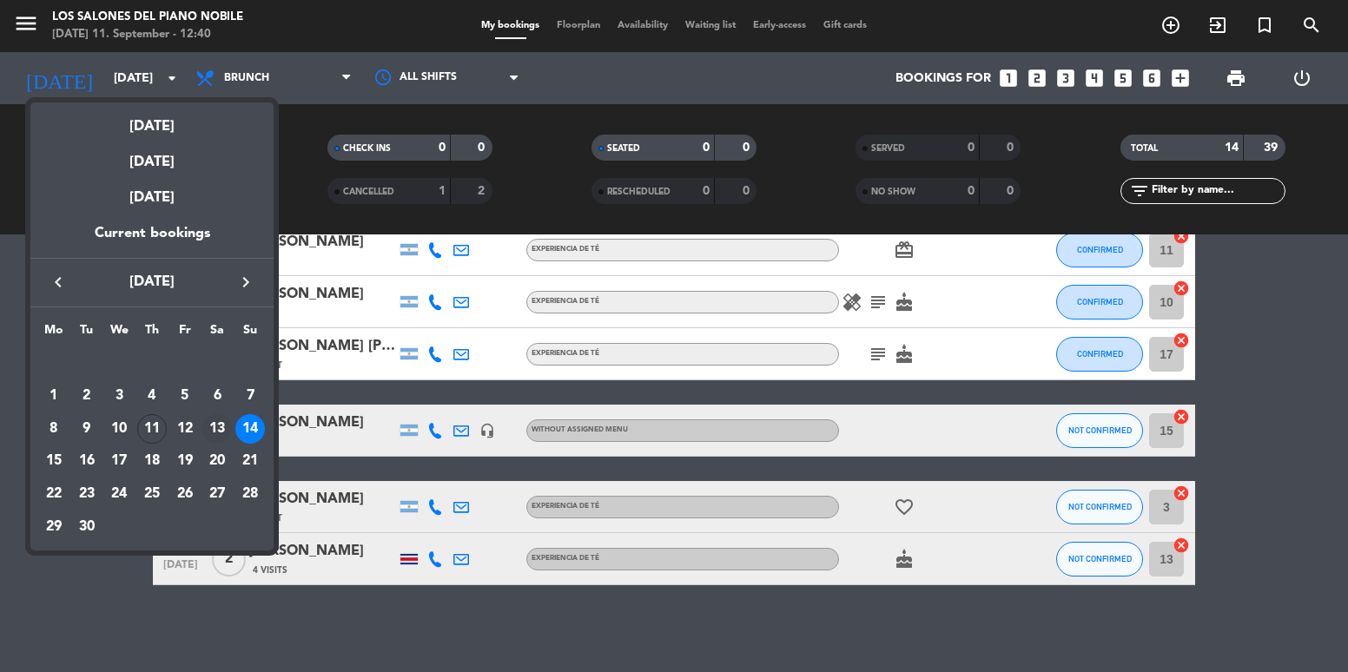
click at [217, 428] on div "13" at bounding box center [217, 429] width 30 height 30
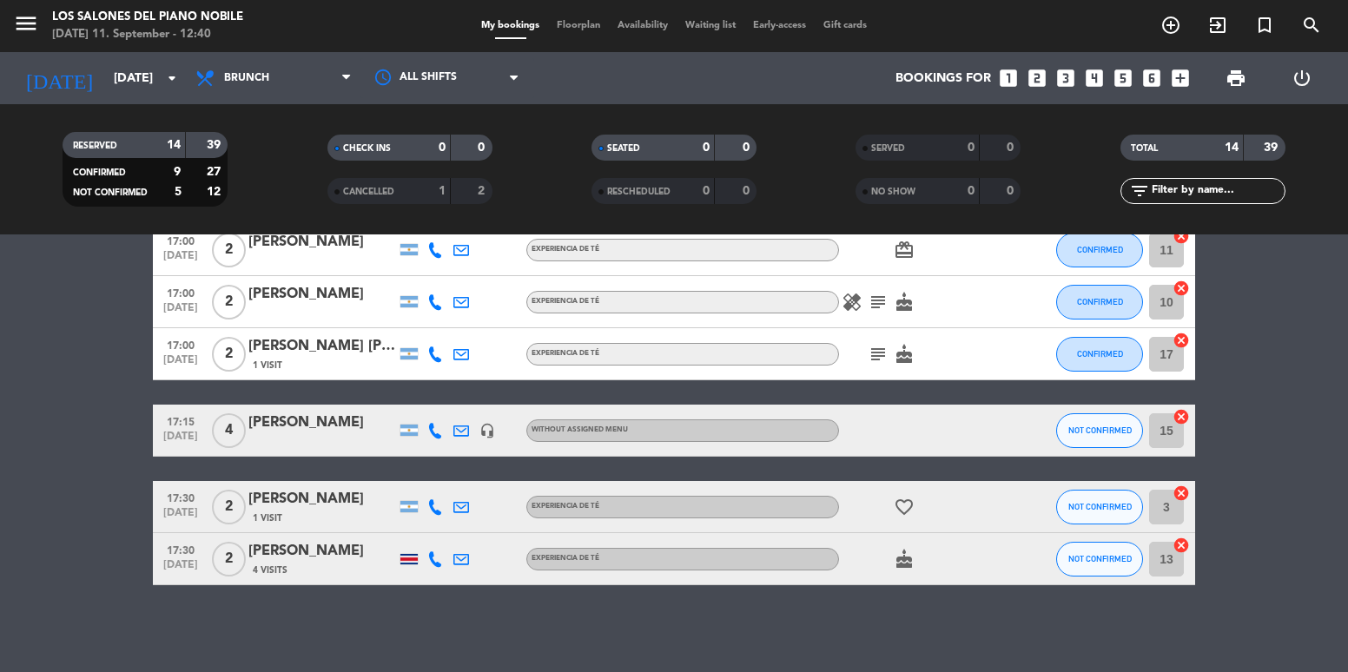
type input "[DATE]"
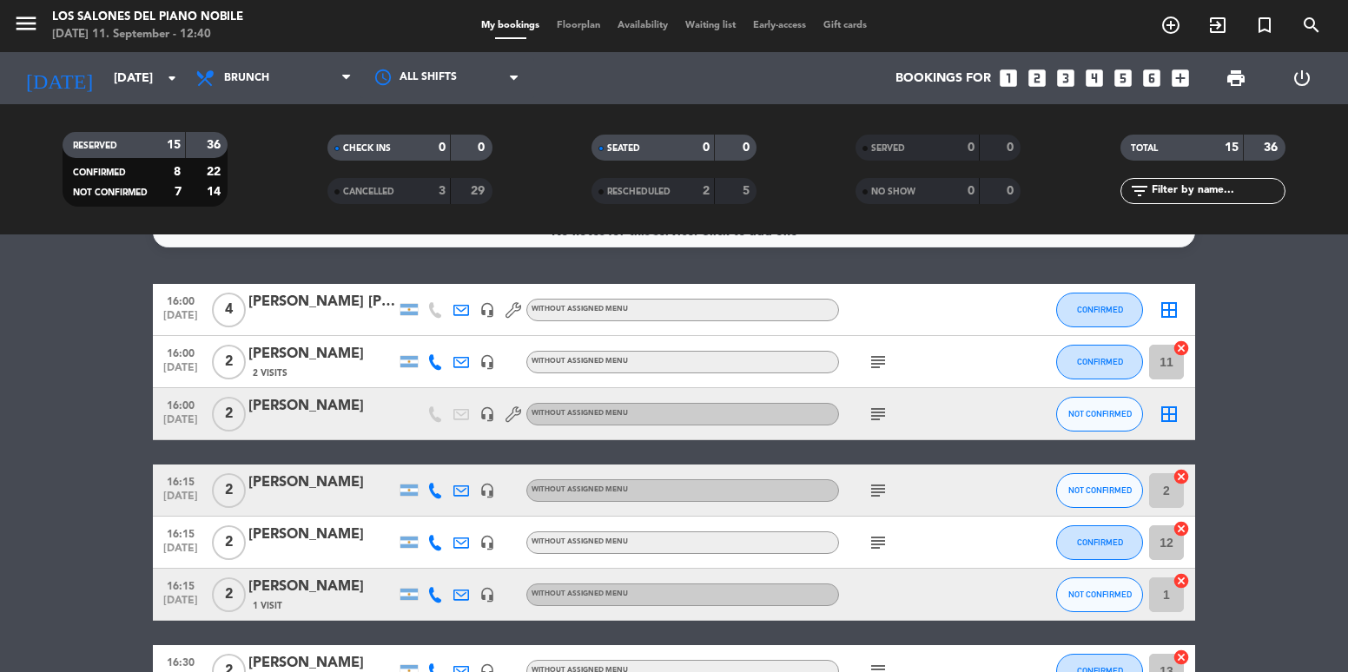
scroll to position [0, 0]
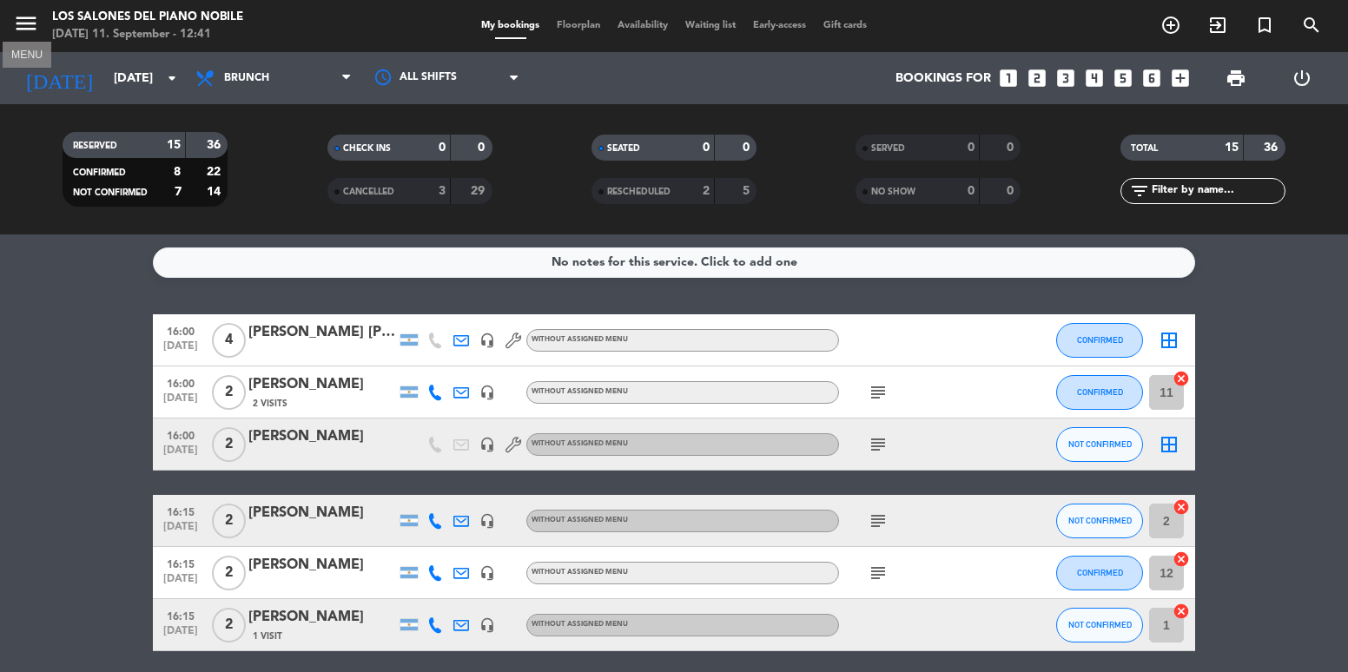
click at [19, 37] on button "menu" at bounding box center [26, 26] width 26 height 32
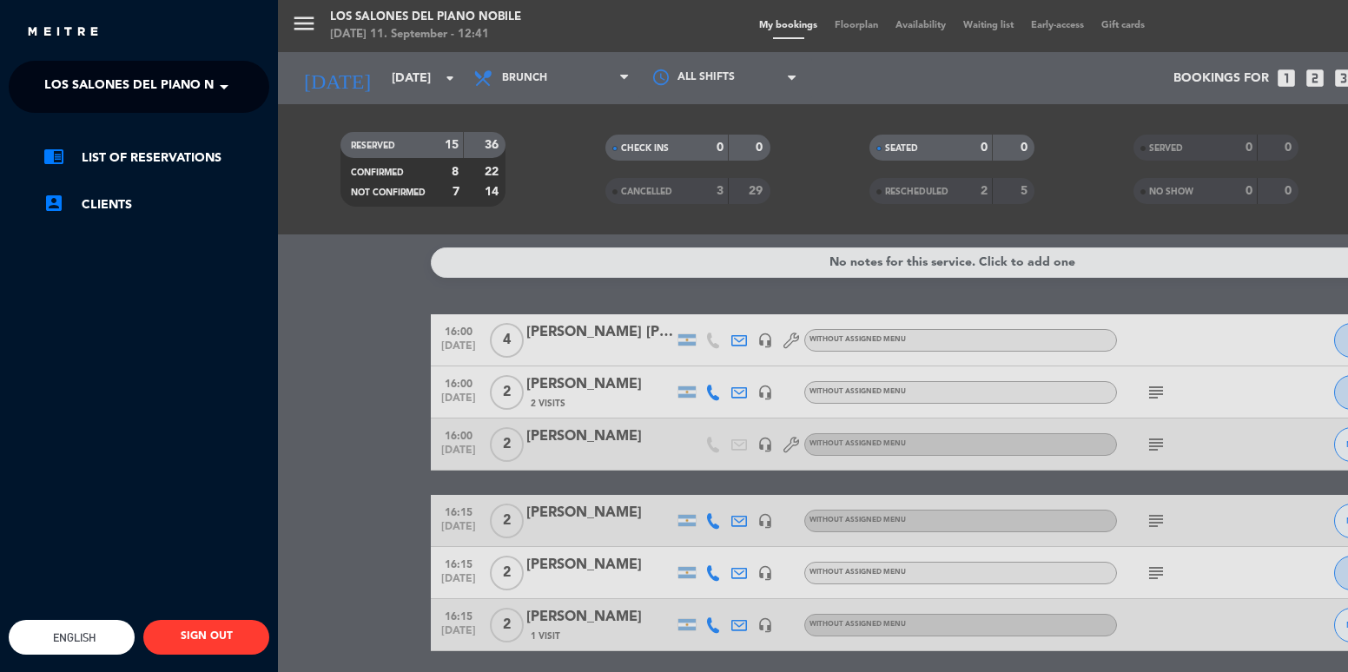
click at [205, 73] on span "Los Salones del Piano Nobile" at bounding box center [147, 87] width 206 height 36
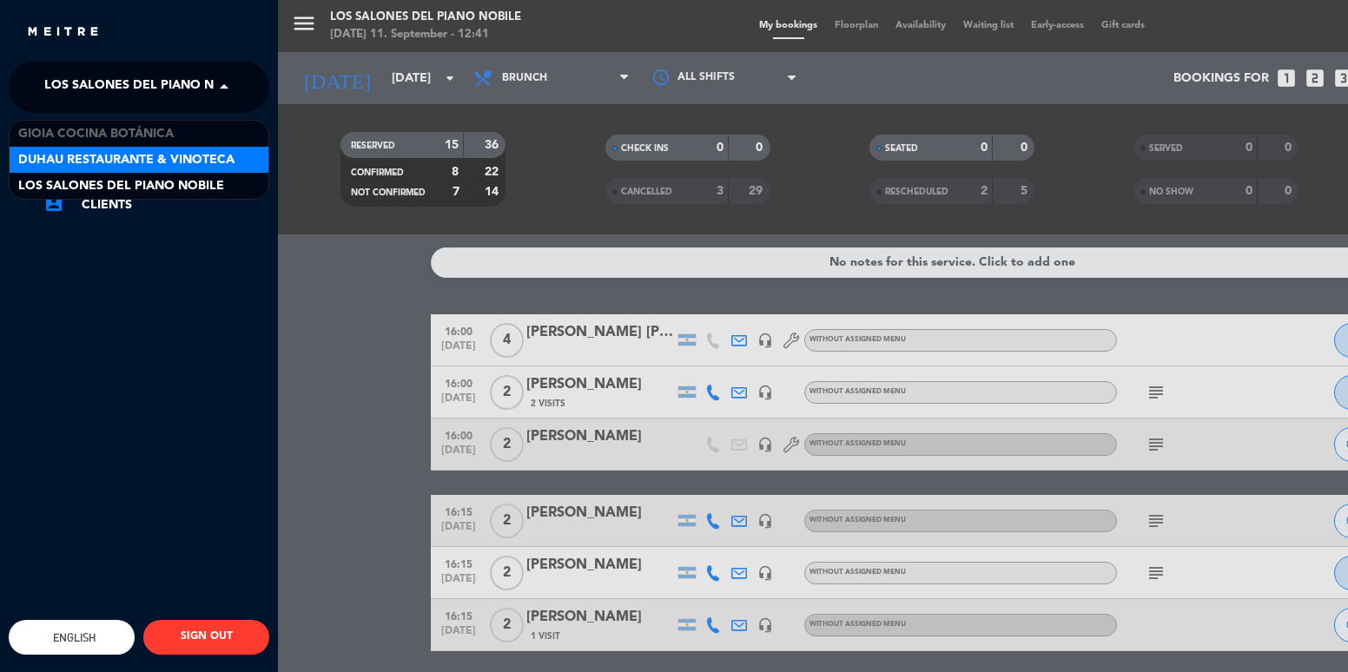
click at [208, 158] on span "Duhau Restaurante & Vinoteca" at bounding box center [126, 160] width 216 height 20
